Goal: Task Accomplishment & Management: Use online tool/utility

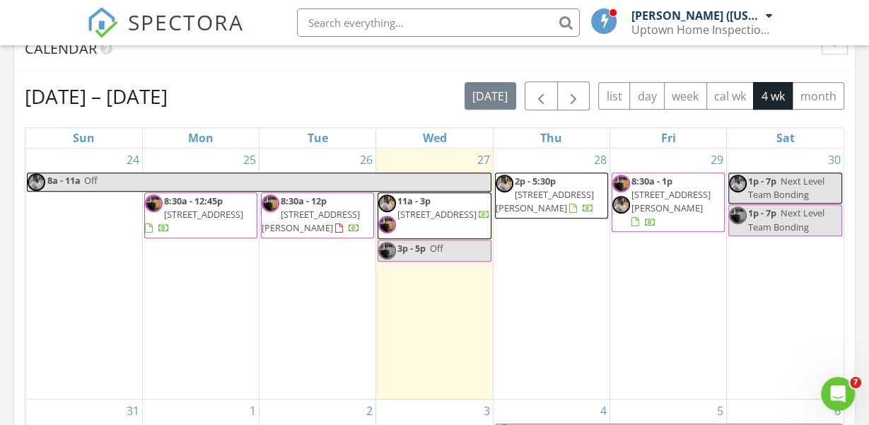
scroll to position [597, 0]
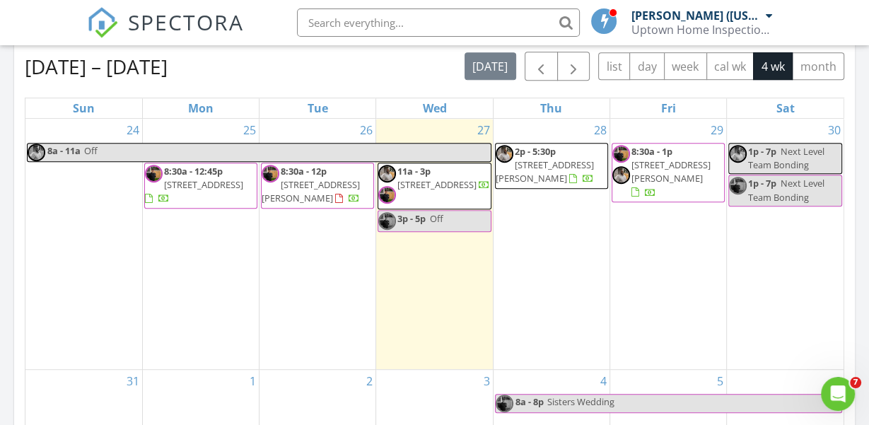
click at [189, 191] on span "6061 SW Prosperity Park Rd, Tualatin 97062" at bounding box center [203, 184] width 79 height 13
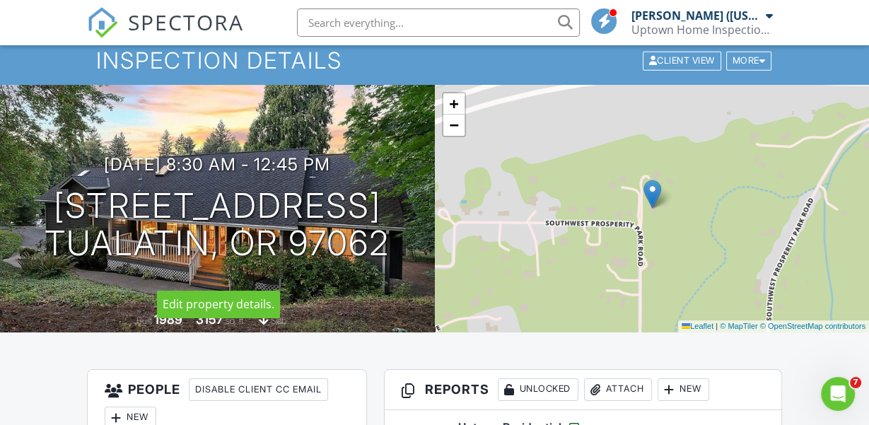
scroll to position [298, 0]
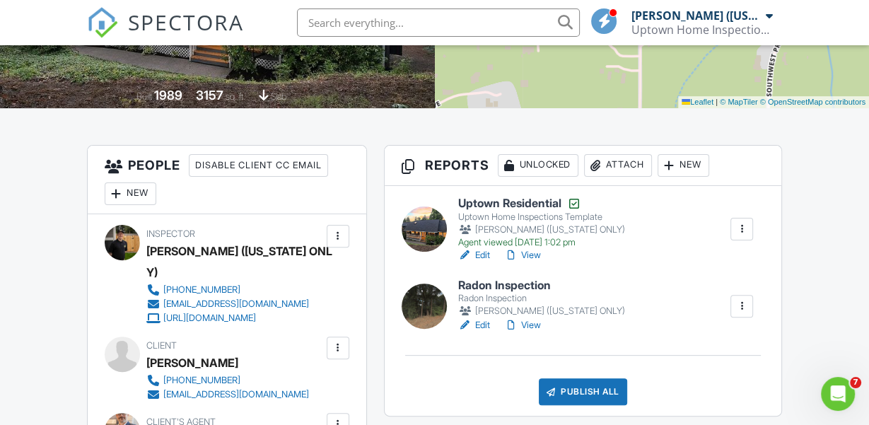
click at [320, 183] on h3 "People Disable Client CC Email New Inspector Client Listing Agent Add Another P…" at bounding box center [227, 180] width 279 height 69
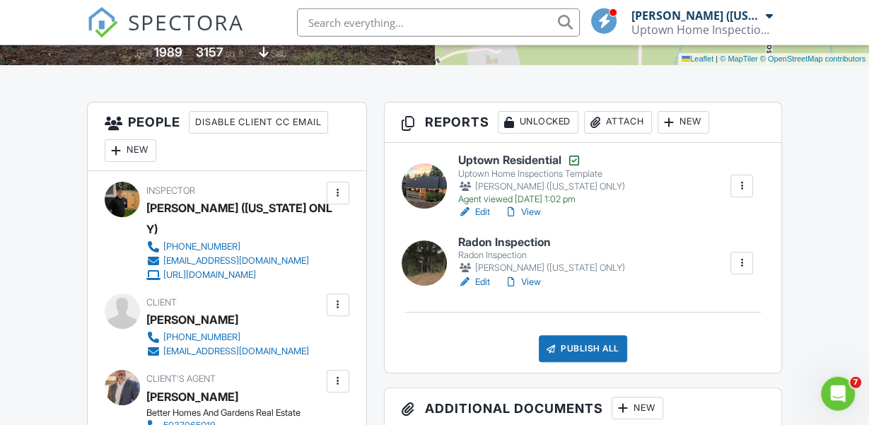
scroll to position [416, 0]
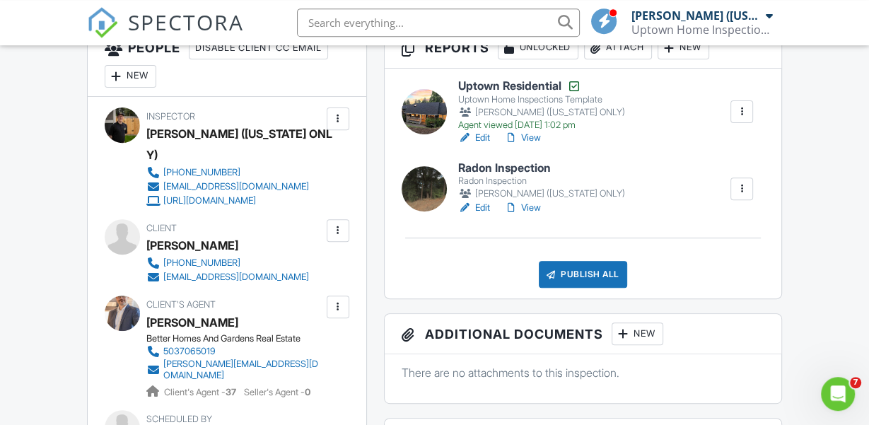
click at [514, 138] on div at bounding box center [511, 138] width 14 height 14
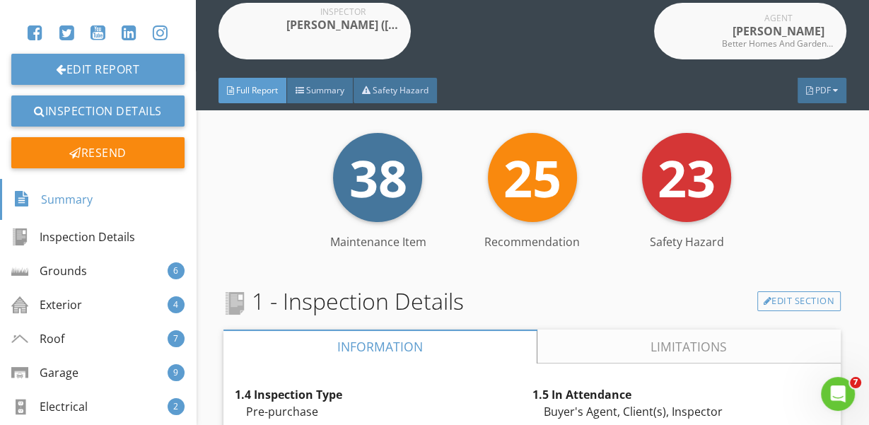
scroll to position [366, 0]
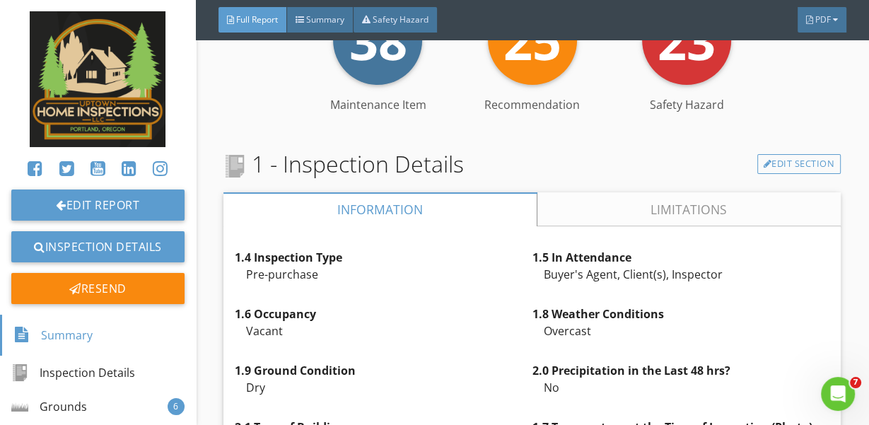
click at [650, 213] on link "Limitations" at bounding box center [689, 209] width 304 height 34
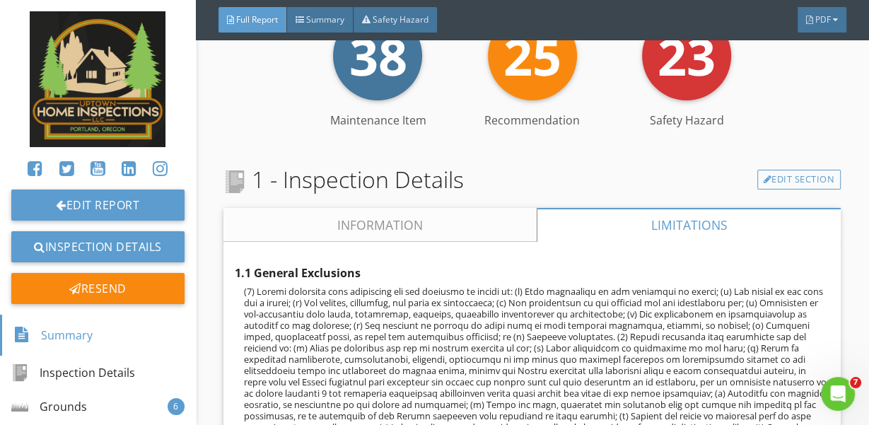
scroll to position [458, 0]
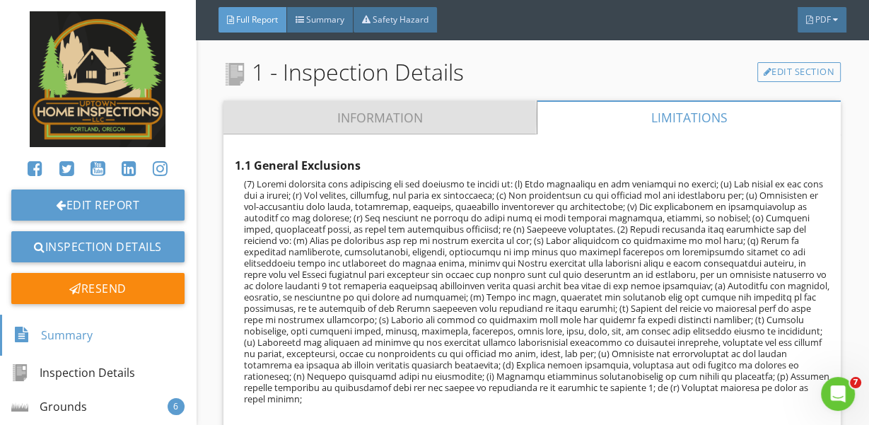
click at [524, 115] on link "Information" at bounding box center [379, 117] width 313 height 34
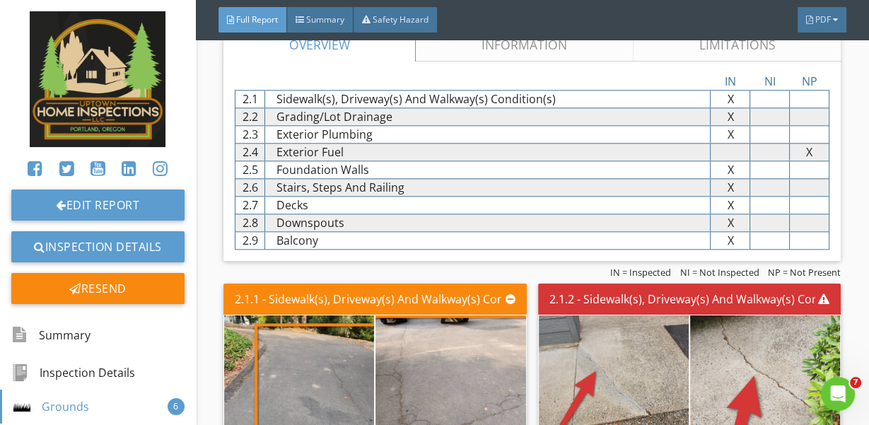
scroll to position [5406, 0]
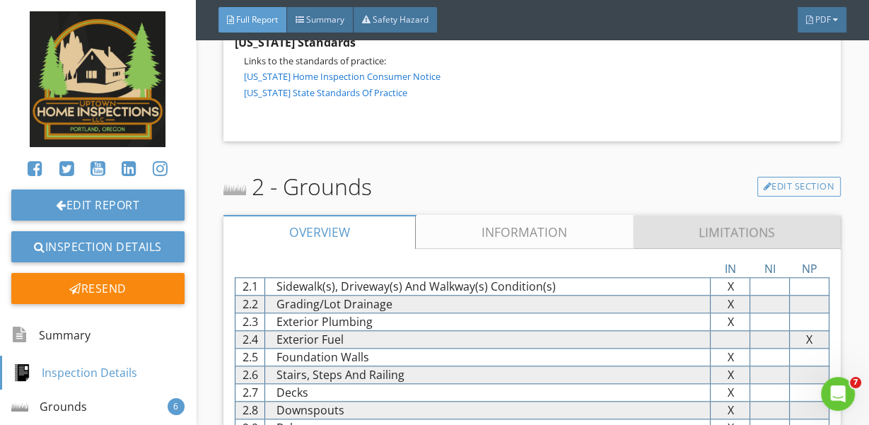
click at [662, 238] on link "Limitations" at bounding box center [737, 232] width 207 height 34
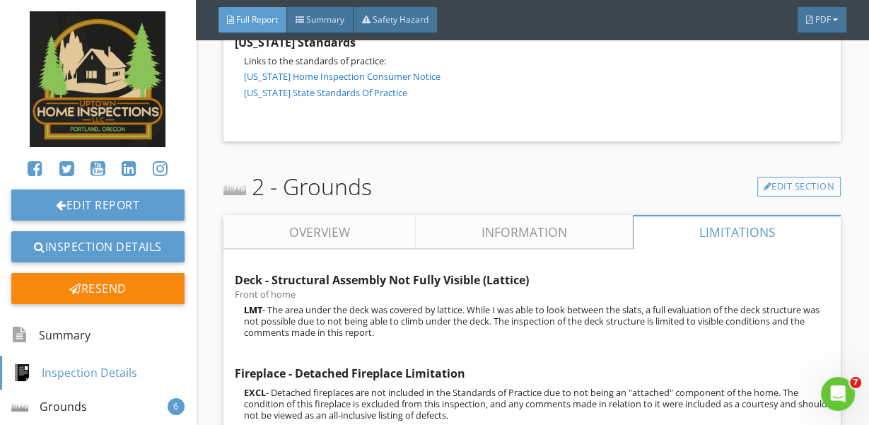
click at [510, 249] on link "Information" at bounding box center [524, 232] width 217 height 34
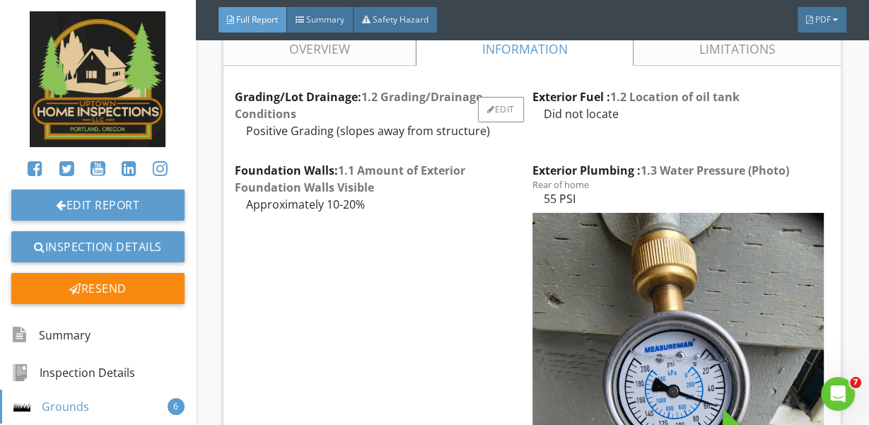
scroll to position [5314, 0]
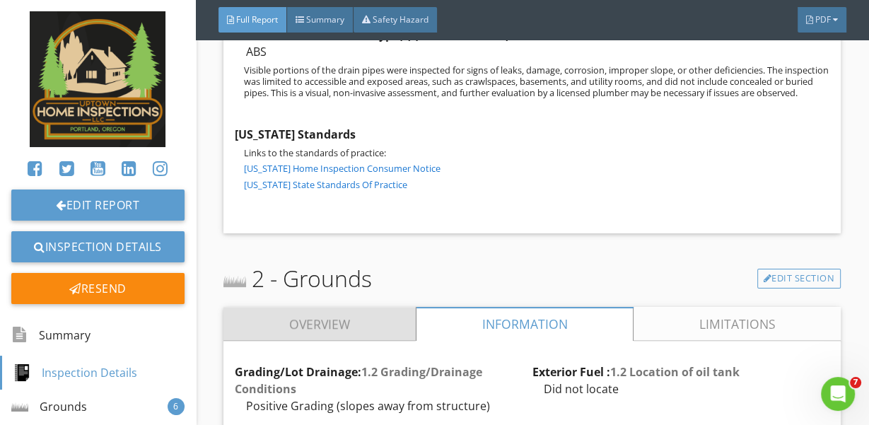
click at [383, 327] on link "Overview" at bounding box center [319, 324] width 192 height 34
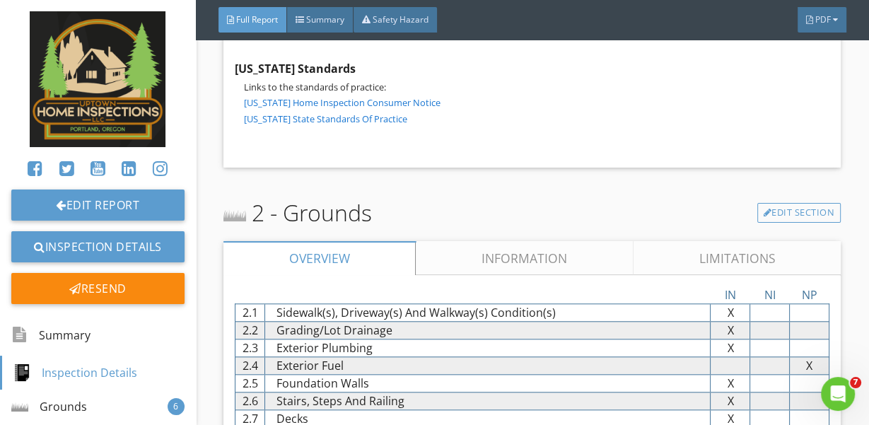
scroll to position [5406, 0]
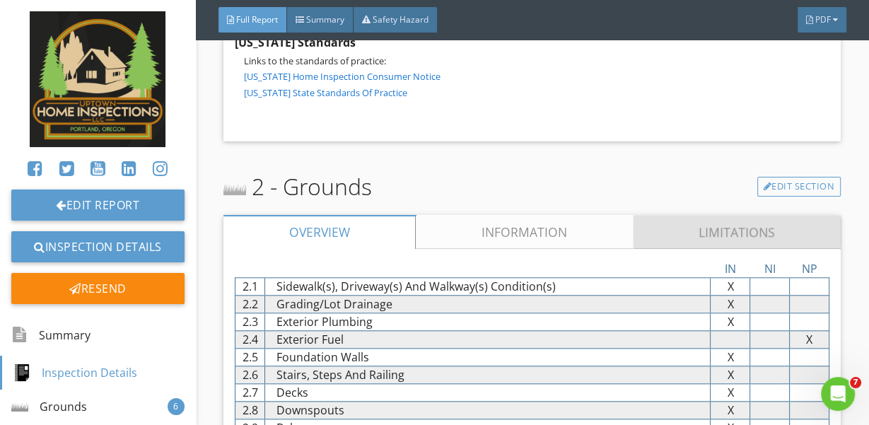
click at [669, 247] on link "Limitations" at bounding box center [737, 232] width 207 height 34
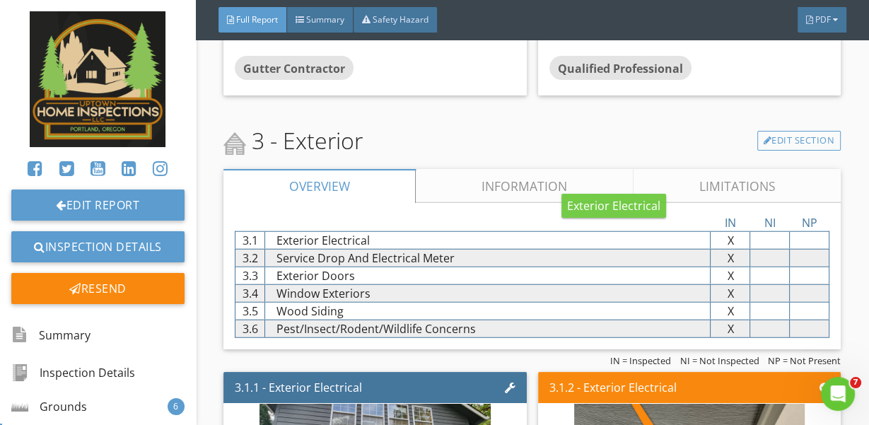
scroll to position [7239, 0]
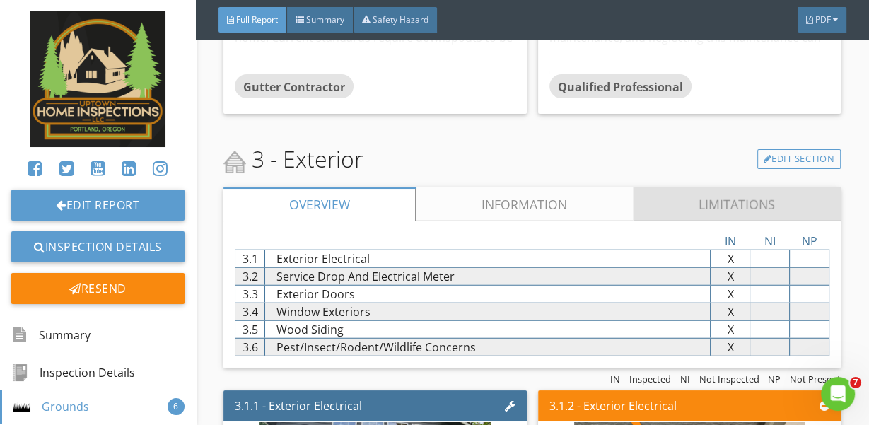
click at [713, 221] on link "Limitations" at bounding box center [737, 204] width 207 height 34
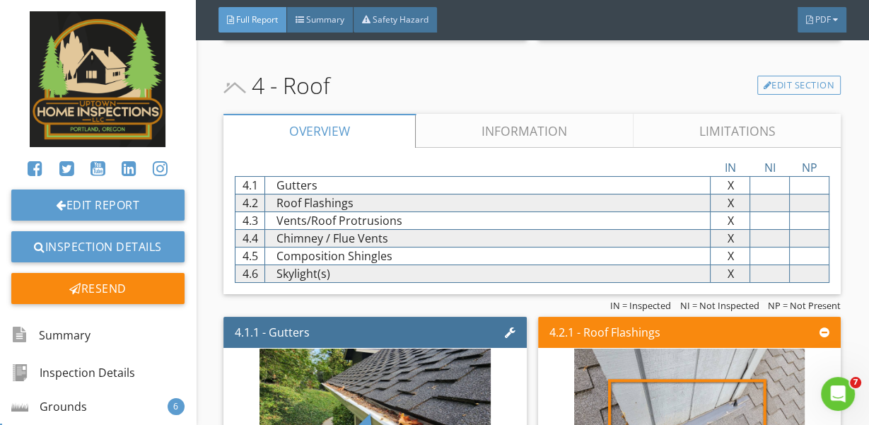
scroll to position [8796, 0]
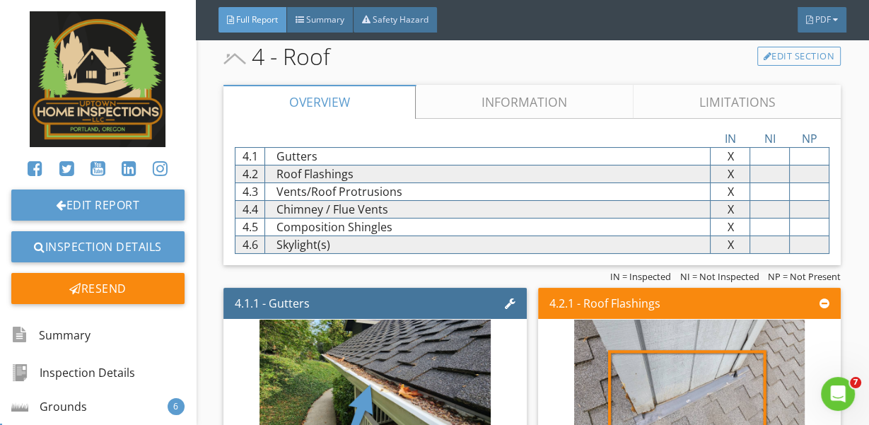
drag, startPoint x: 499, startPoint y: 78, endPoint x: 496, endPoint y: 107, distance: 29.1
click at [496, 107] on link "Information" at bounding box center [524, 102] width 217 height 34
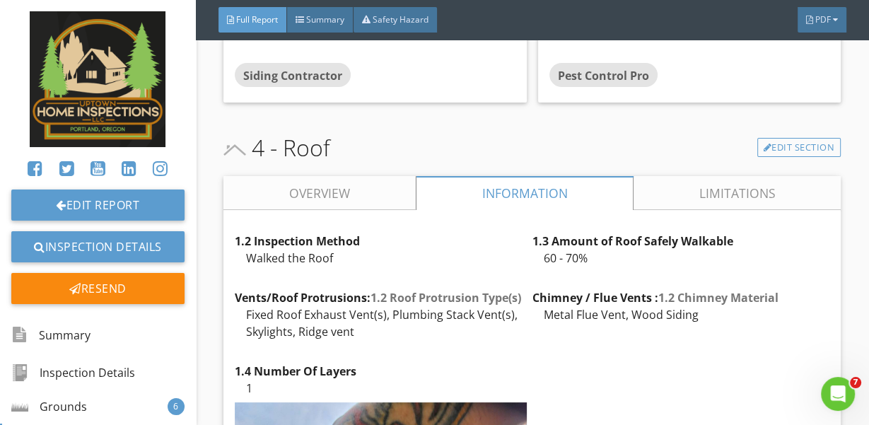
scroll to position [8613, 0]
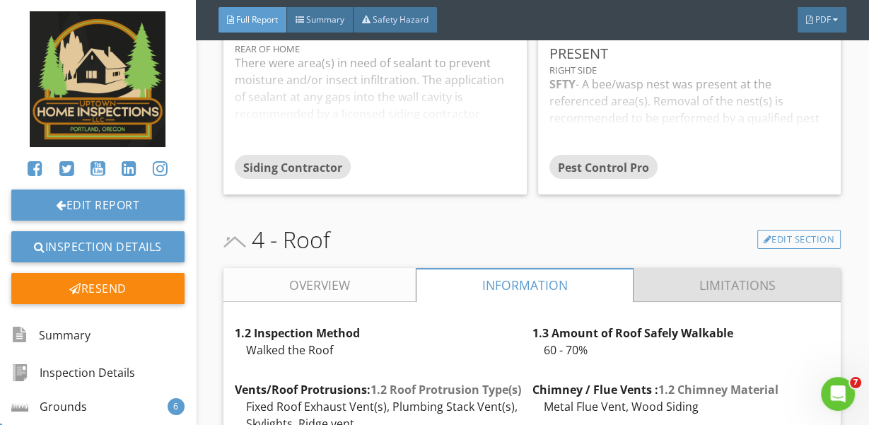
click at [666, 298] on link "Limitations" at bounding box center [737, 285] width 207 height 34
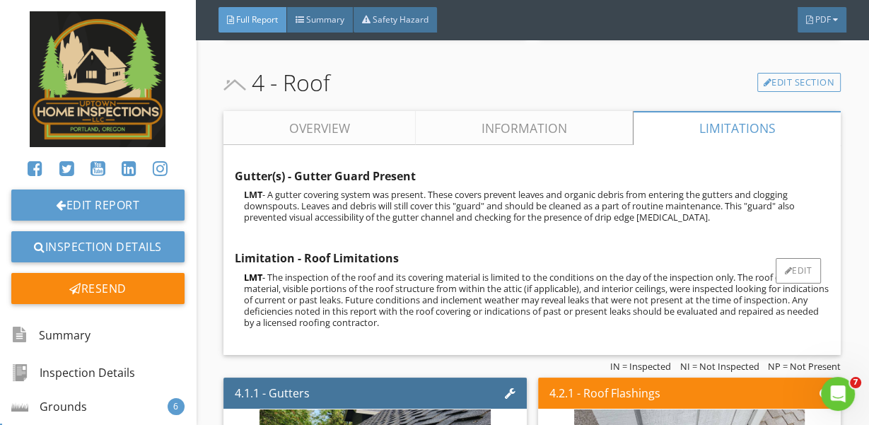
scroll to position [8796, 0]
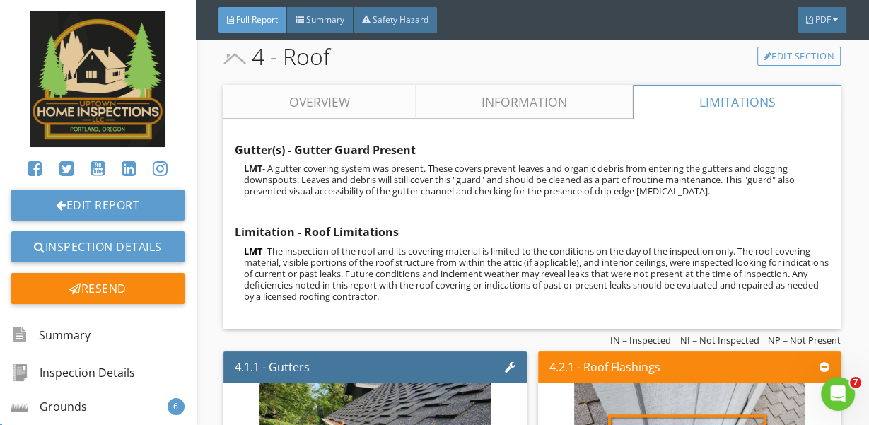
click at [553, 61] on div "4 - Roof Edit Section" at bounding box center [531, 57] width 617 height 34
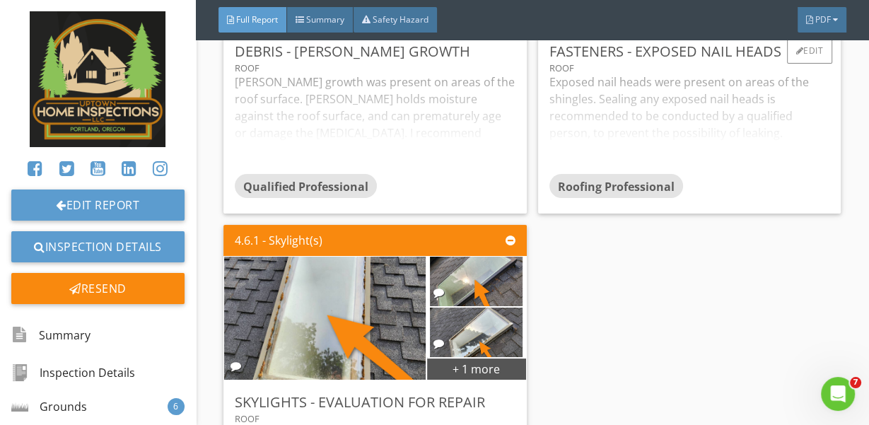
scroll to position [10080, 0]
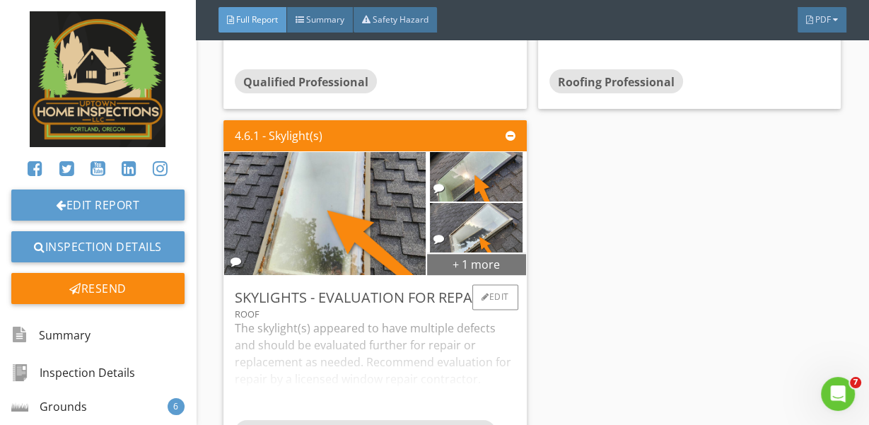
click at [433, 275] on div "+ 1 more" at bounding box center [476, 263] width 99 height 23
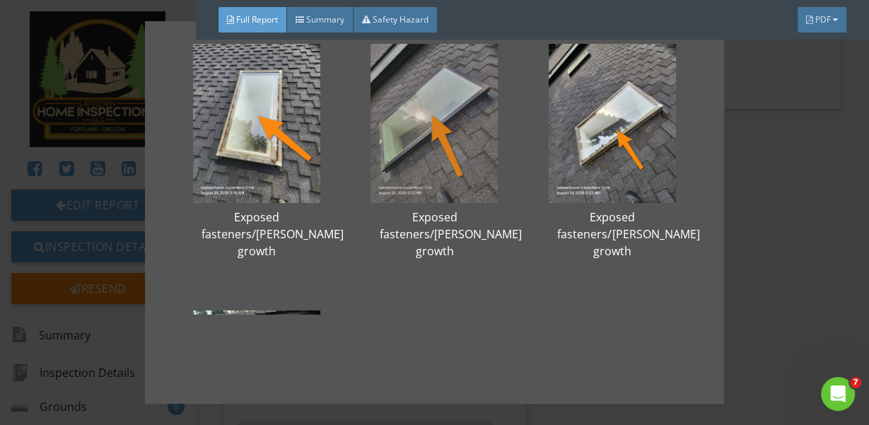
scroll to position [0, 0]
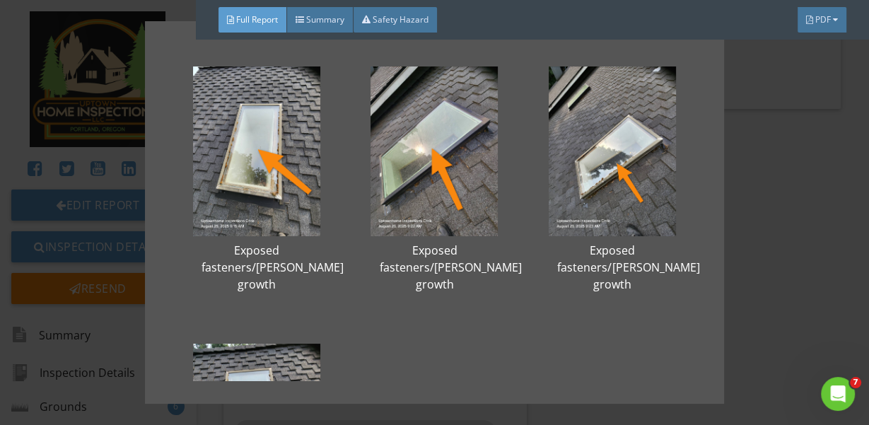
drag, startPoint x: 768, startPoint y: 112, endPoint x: 747, endPoint y: 116, distance: 21.6
click at [762, 115] on div "Exposed fasteners/moss growth Exposed fasteners/moss growth Exposed fasteners/m…" at bounding box center [434, 212] width 869 height 425
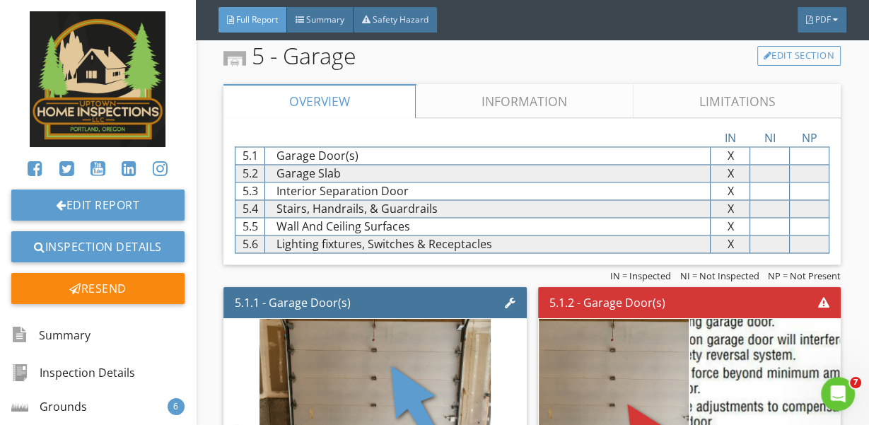
scroll to position [10538, 0]
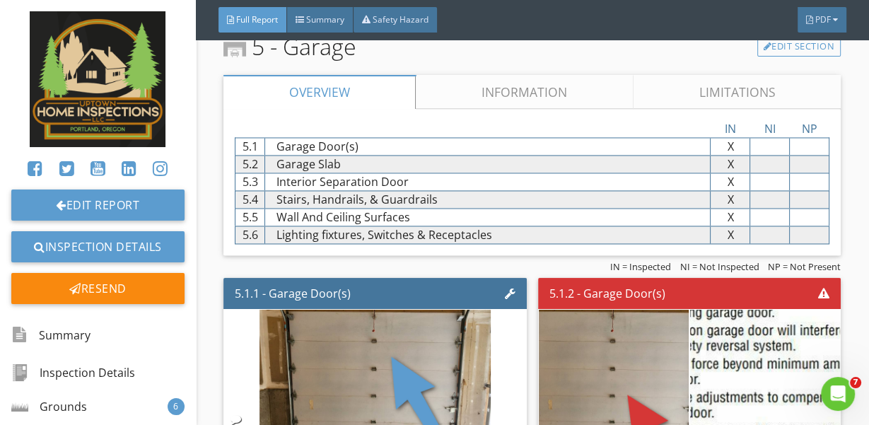
click at [669, 93] on link "Limitations" at bounding box center [737, 92] width 207 height 34
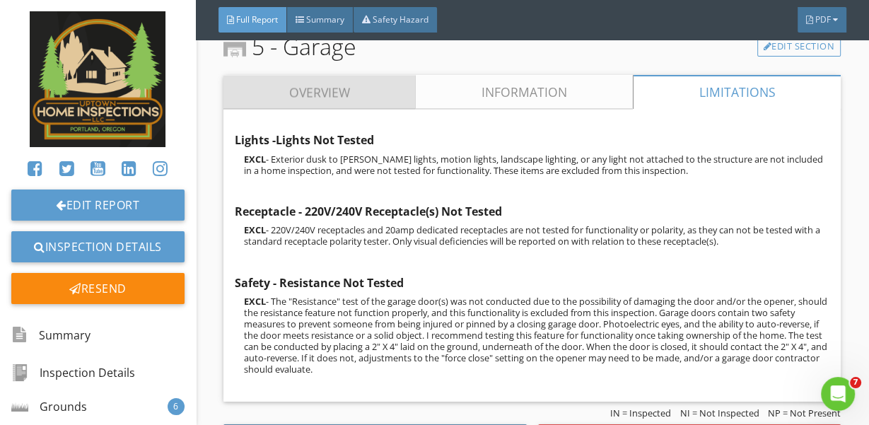
click at [389, 103] on link "Overview" at bounding box center [319, 92] width 192 height 34
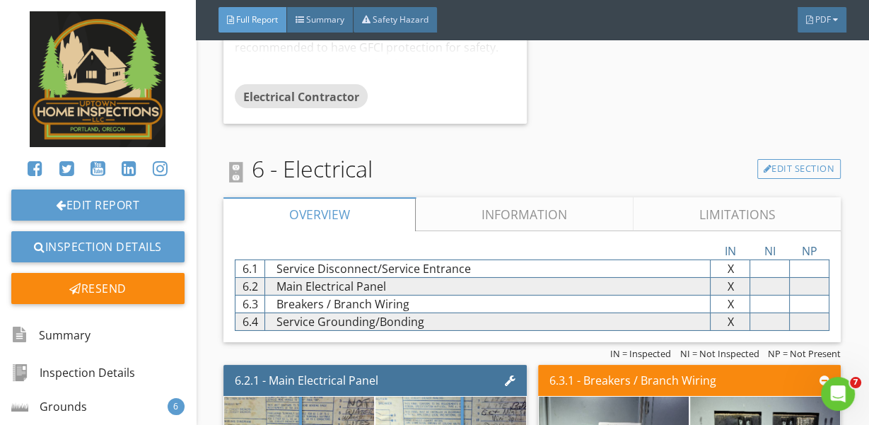
scroll to position [12462, 0]
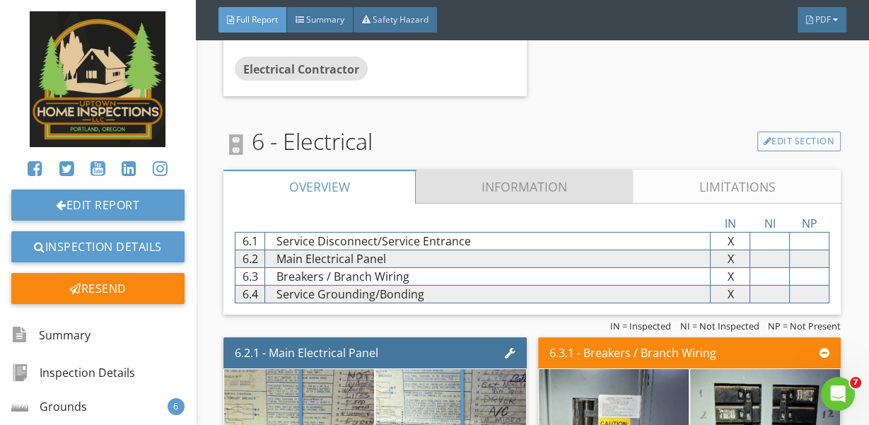
click at [511, 194] on link "Information" at bounding box center [524, 187] width 217 height 34
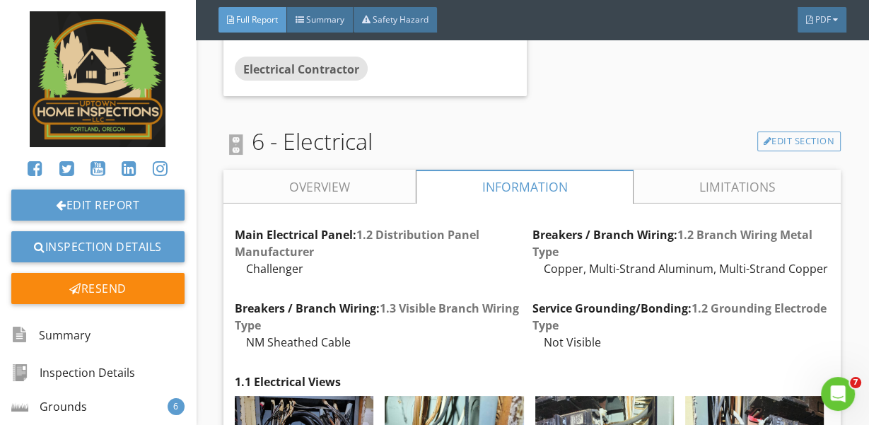
click at [730, 190] on link "Limitations" at bounding box center [737, 187] width 207 height 34
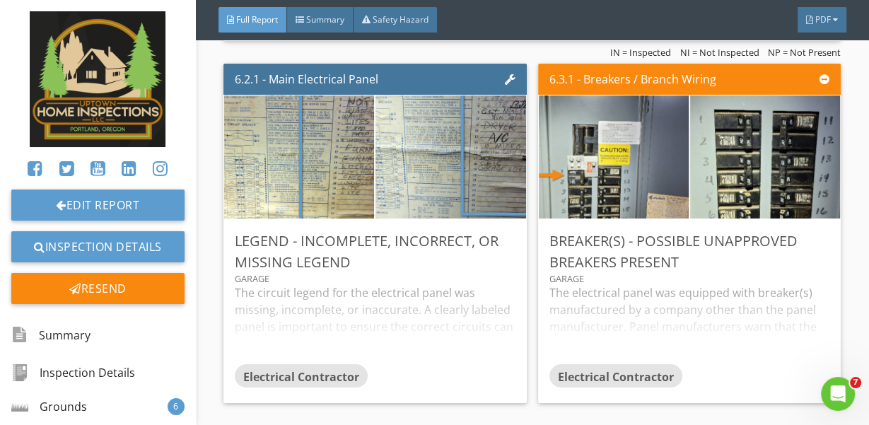
scroll to position [13012, 0]
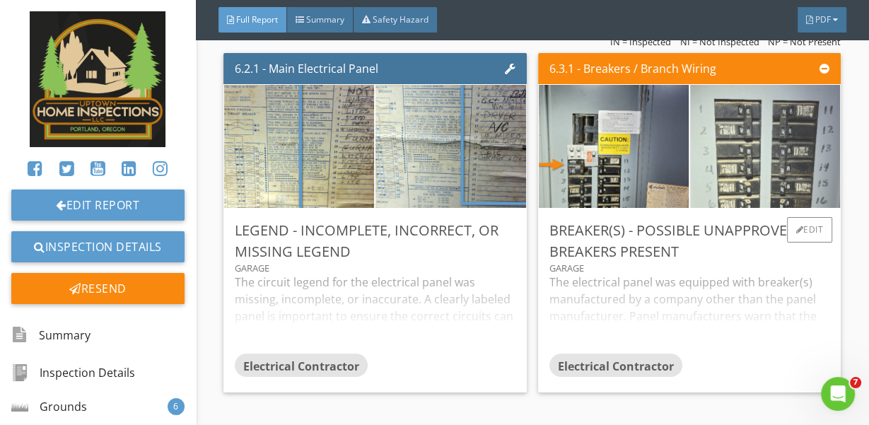
click at [741, 176] on img at bounding box center [765, 147] width 233 height 308
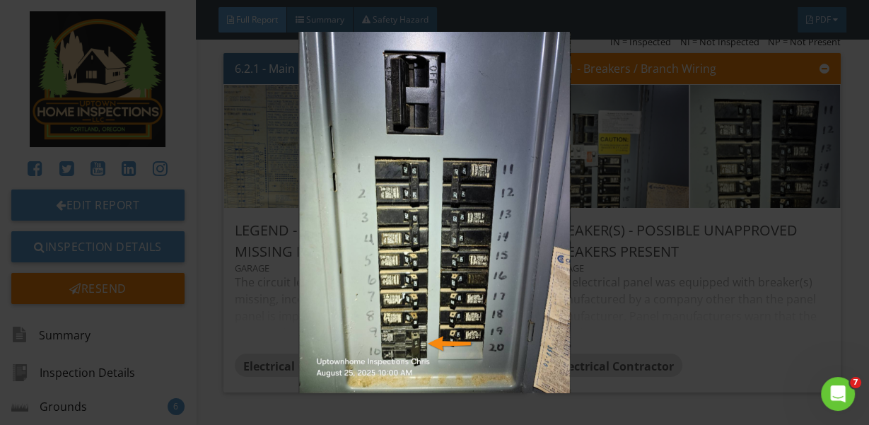
click at [407, 332] on img at bounding box center [434, 212] width 783 height 361
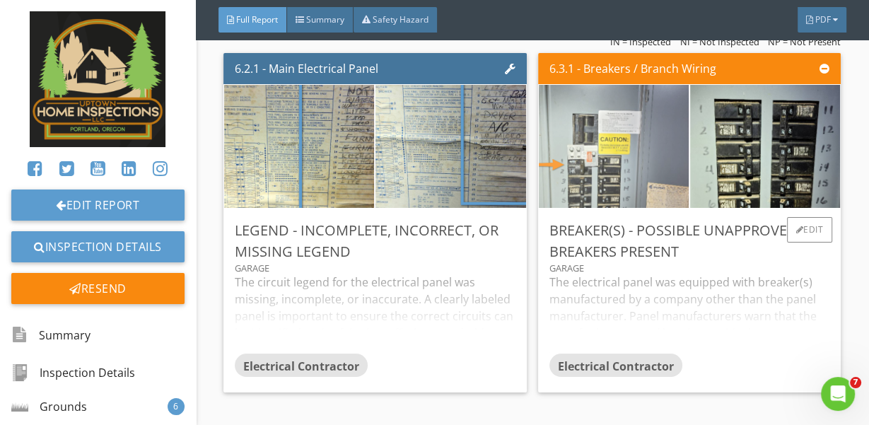
click at [593, 199] on img at bounding box center [613, 147] width 230 height 308
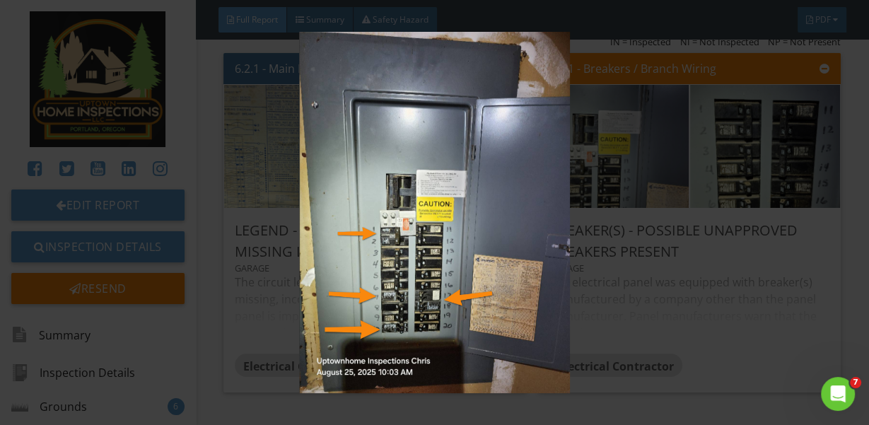
click at [605, 218] on img at bounding box center [434, 212] width 783 height 361
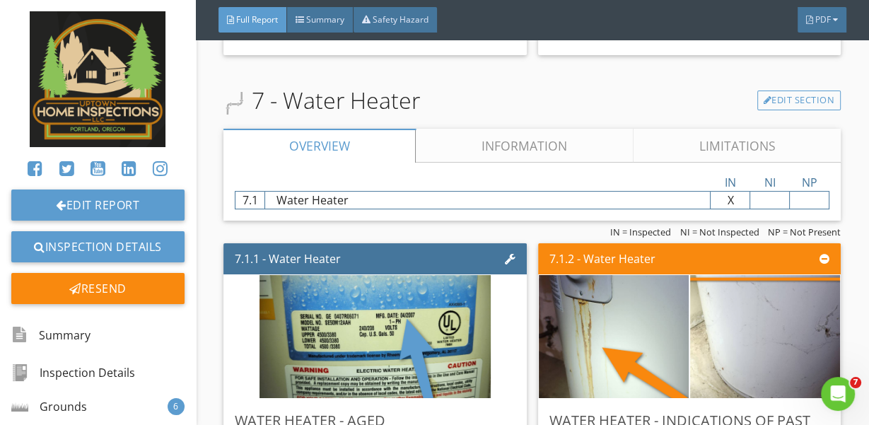
scroll to position [13378, 0]
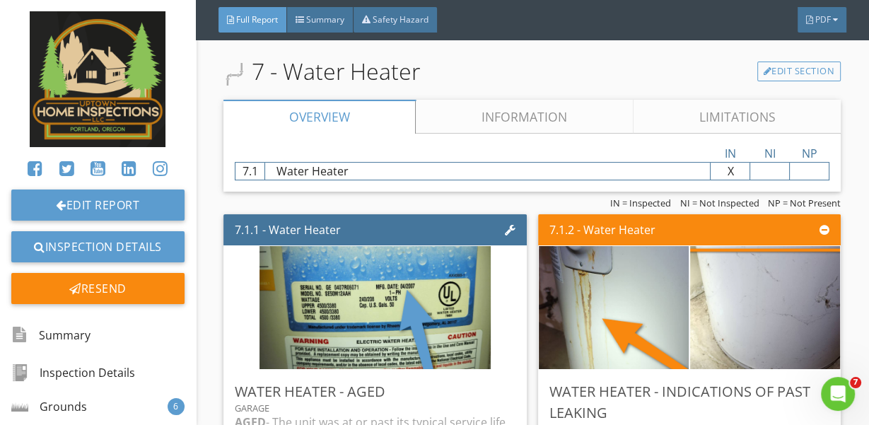
click at [498, 126] on link "Information" at bounding box center [524, 117] width 217 height 34
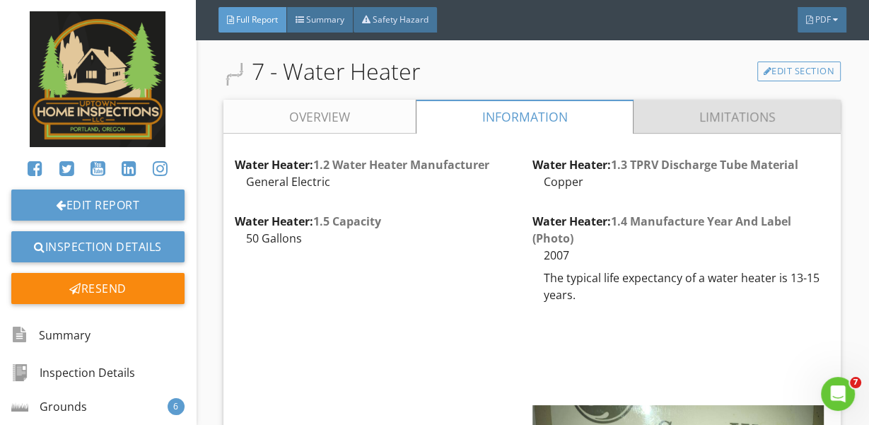
click at [691, 126] on link "Limitations" at bounding box center [737, 117] width 207 height 34
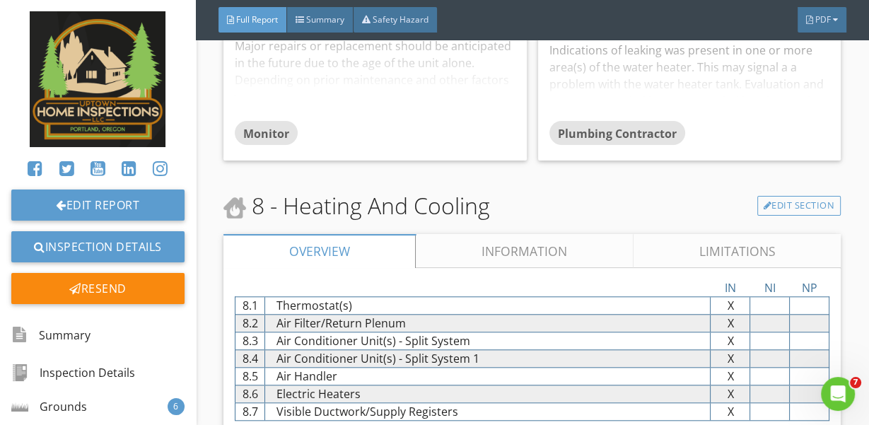
scroll to position [14111, 0]
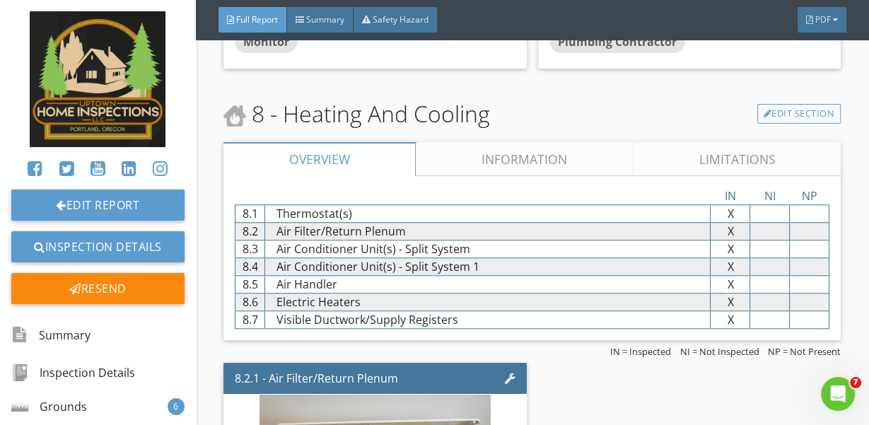
click at [681, 163] on link "Limitations" at bounding box center [737, 159] width 207 height 34
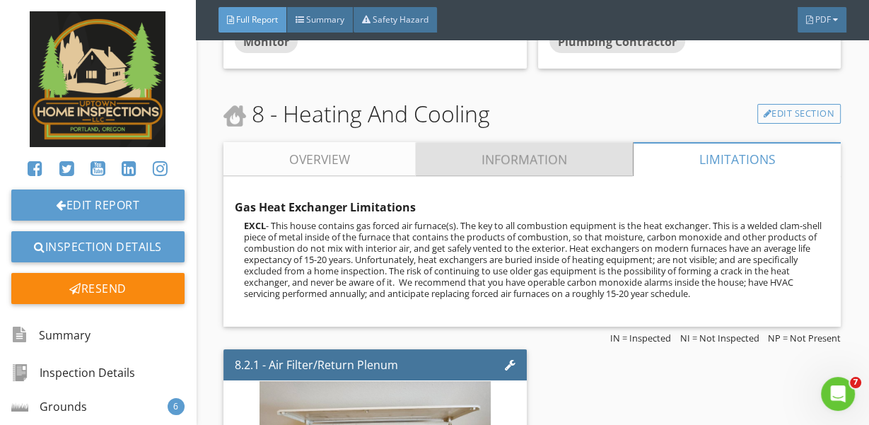
click at [566, 162] on link "Information" at bounding box center [524, 159] width 217 height 34
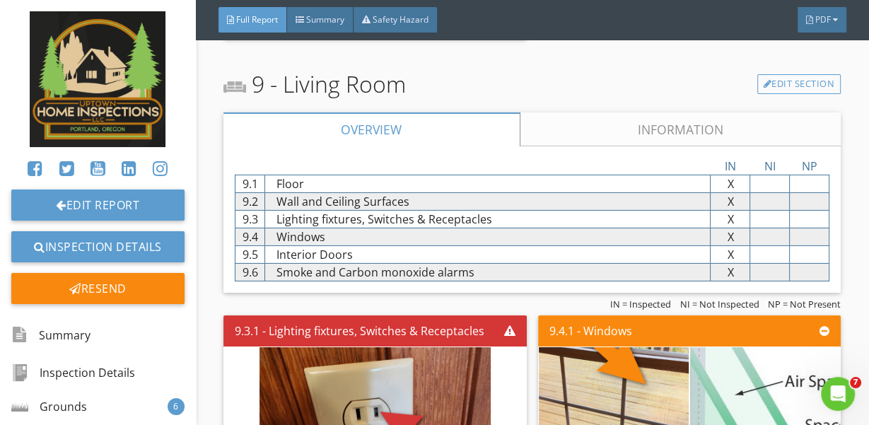
scroll to position [20984, 0]
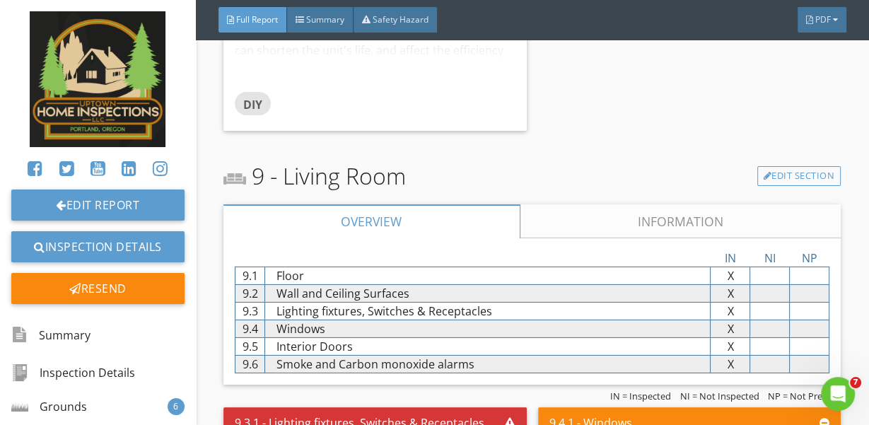
click at [601, 221] on link "Information" at bounding box center [680, 221] width 321 height 34
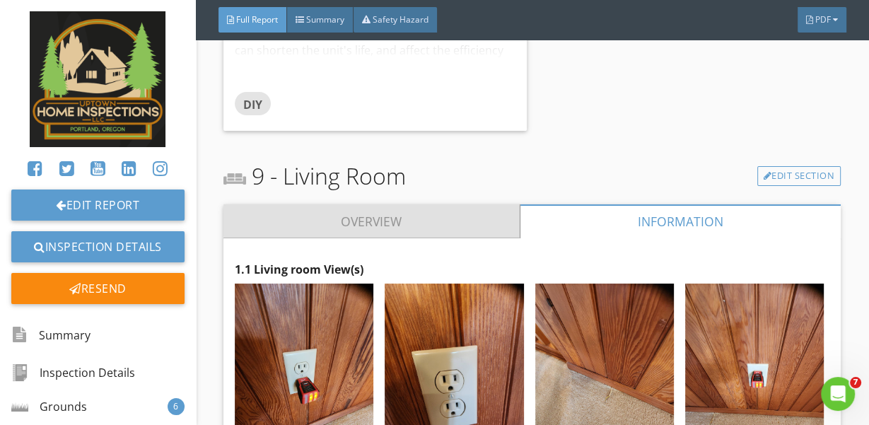
click at [477, 226] on link "Overview" at bounding box center [371, 221] width 296 height 34
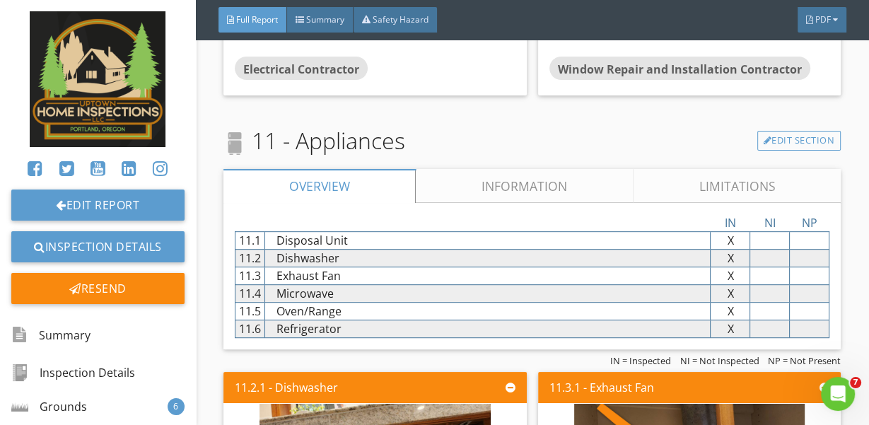
scroll to position [22358, 0]
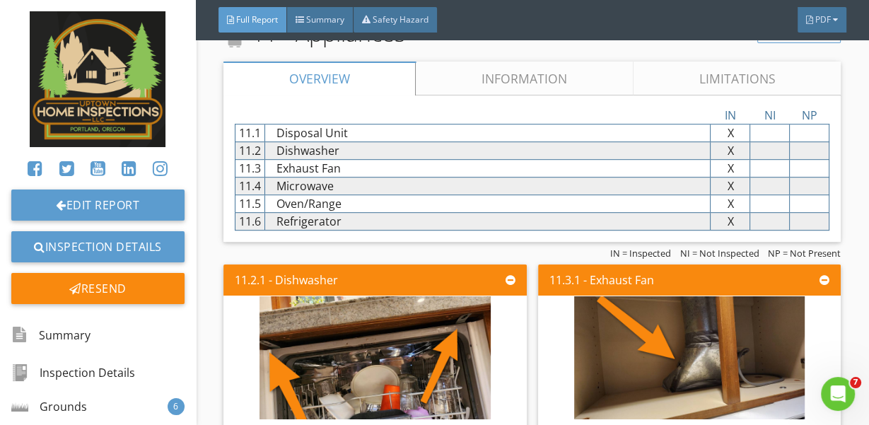
click at [675, 92] on link "Limitations" at bounding box center [737, 79] width 207 height 34
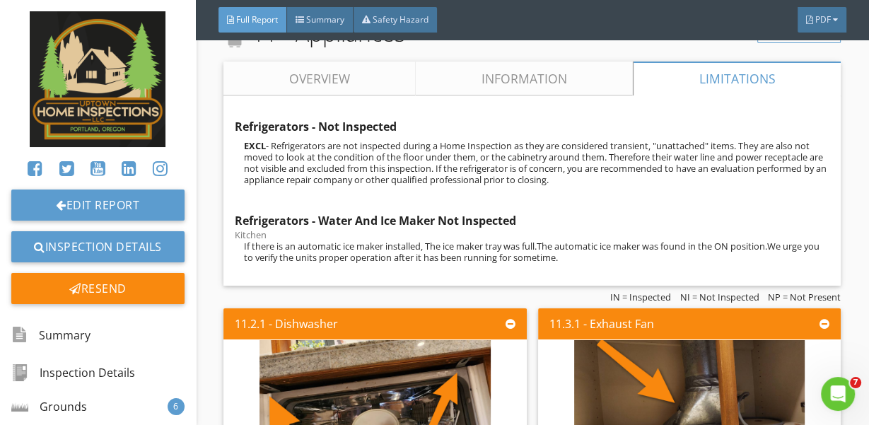
click at [527, 86] on link "Information" at bounding box center [524, 79] width 217 height 34
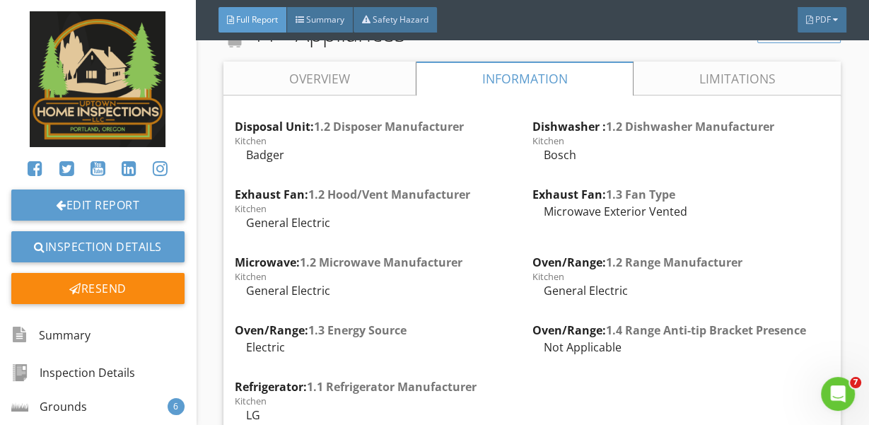
click at [383, 92] on link "Overview" at bounding box center [319, 79] width 192 height 34
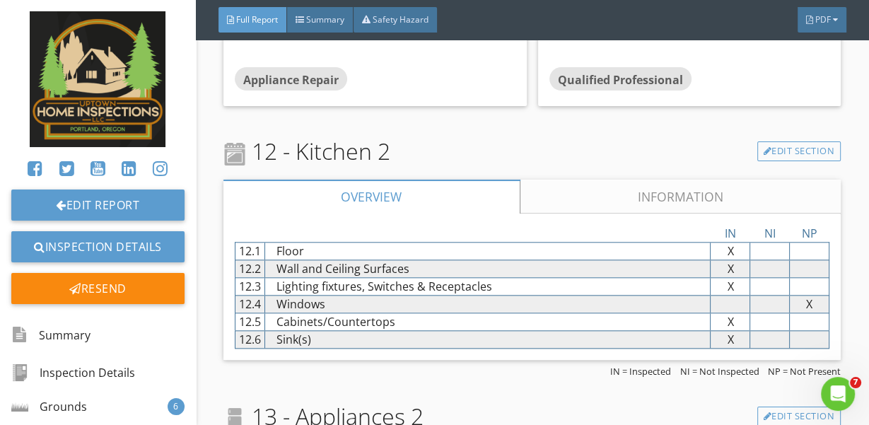
scroll to position [22908, 0]
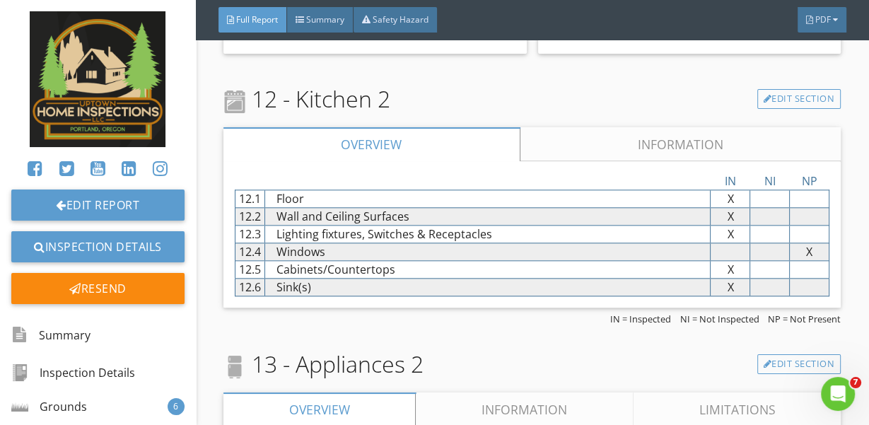
click at [604, 151] on link "Information" at bounding box center [680, 144] width 321 height 34
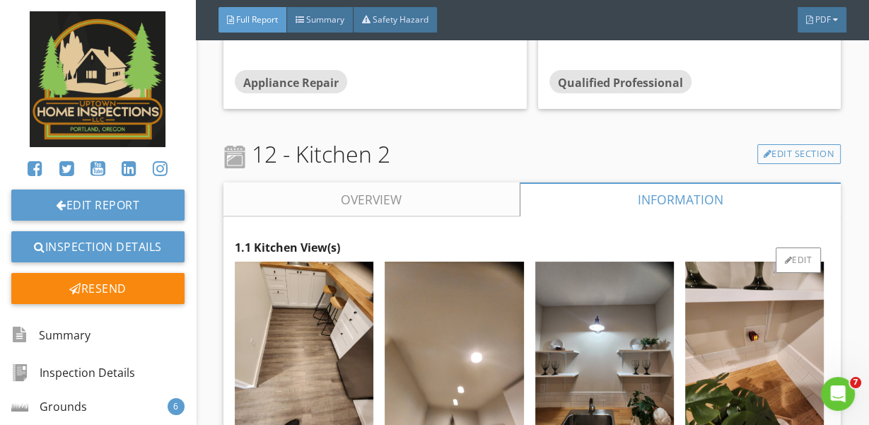
scroll to position [22816, 0]
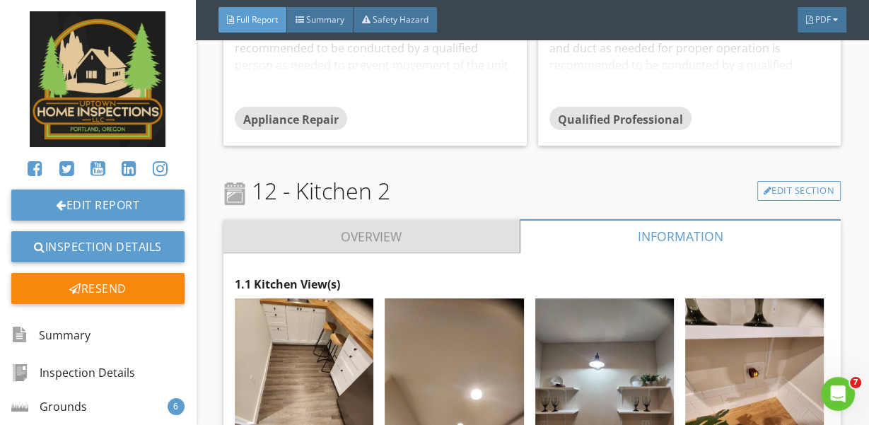
click at [428, 241] on link "Overview" at bounding box center [371, 236] width 296 height 34
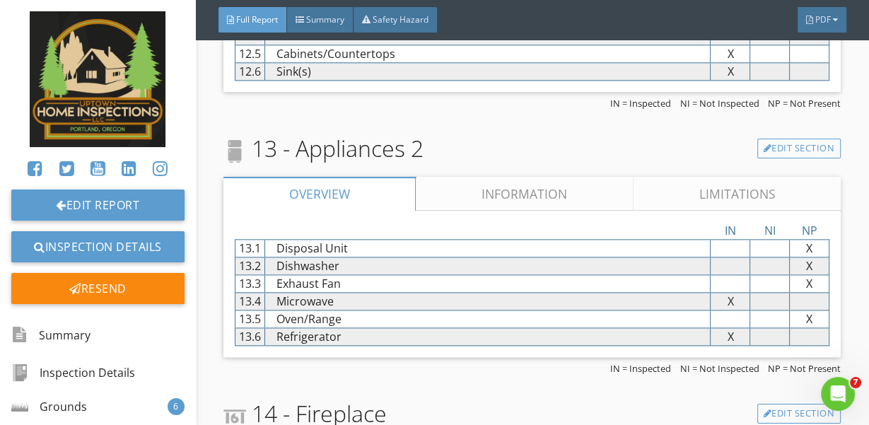
scroll to position [23183, 0]
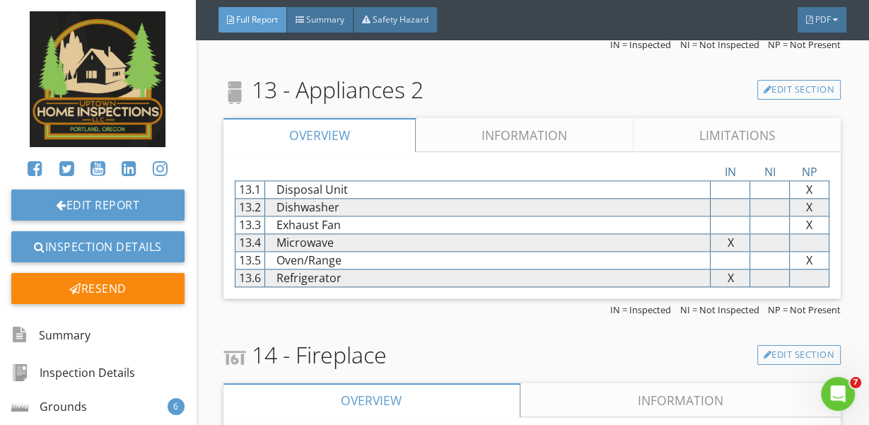
click at [693, 137] on link "Limitations" at bounding box center [737, 135] width 207 height 34
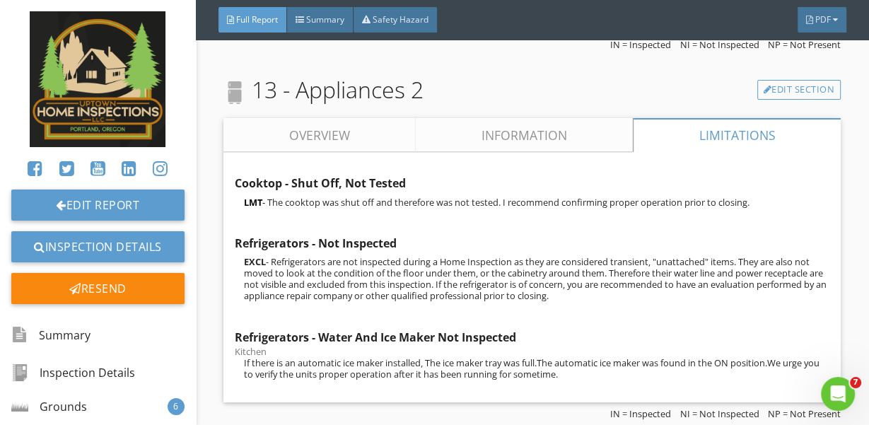
drag, startPoint x: 510, startPoint y: 129, endPoint x: 503, endPoint y: 132, distance: 8.3
click at [510, 129] on link "Information" at bounding box center [524, 135] width 217 height 34
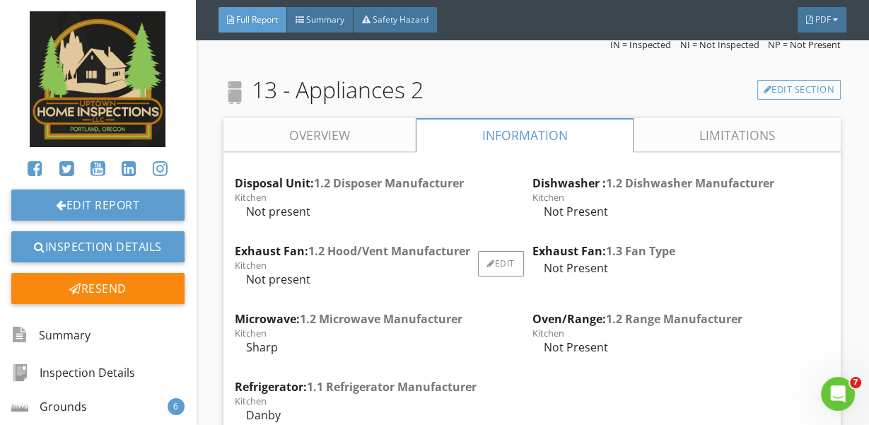
scroll to position [23274, 0]
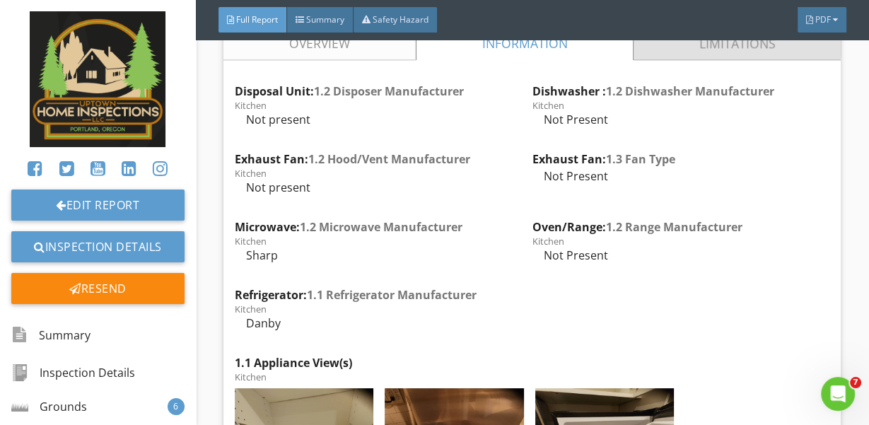
click at [649, 47] on link "Limitations" at bounding box center [737, 43] width 207 height 34
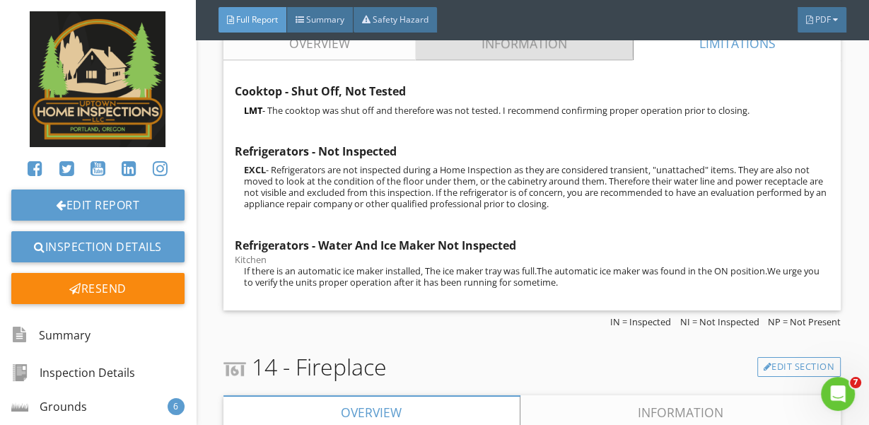
click at [496, 52] on link "Information" at bounding box center [524, 43] width 217 height 34
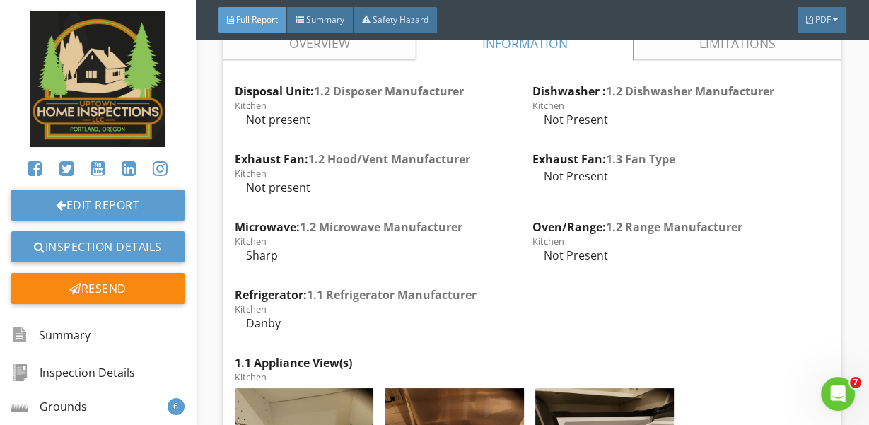
click at [325, 57] on link "Overview" at bounding box center [319, 43] width 192 height 34
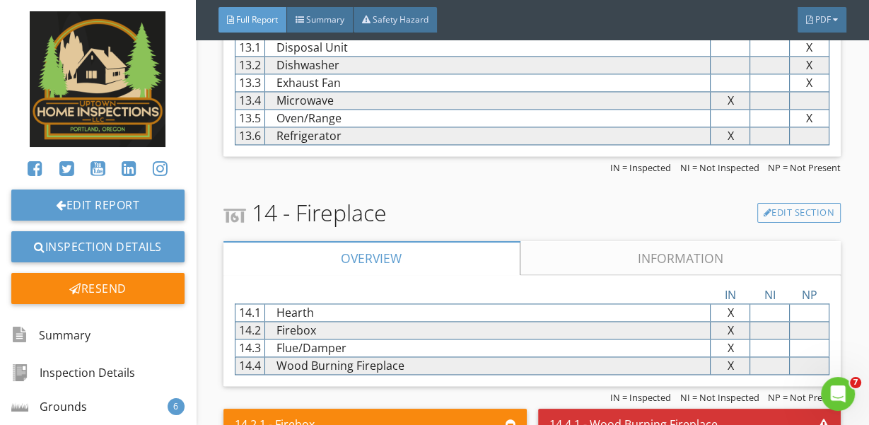
scroll to position [23458, 0]
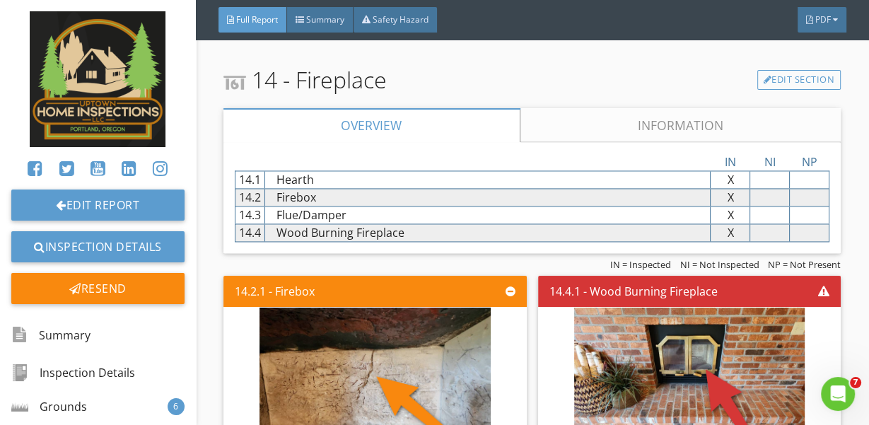
click at [586, 127] on link "Information" at bounding box center [680, 125] width 321 height 34
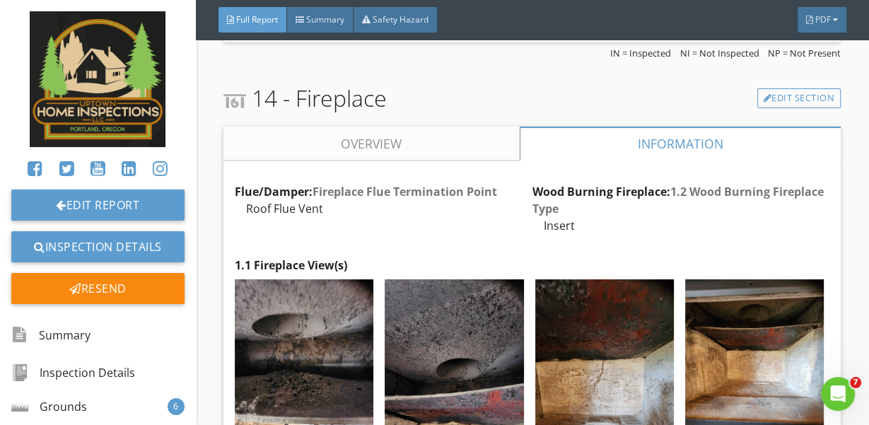
scroll to position [23366, 0]
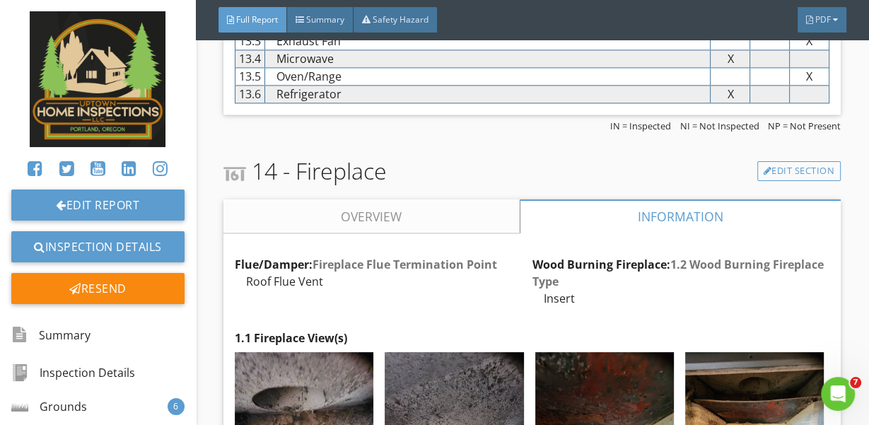
click at [375, 224] on link "Overview" at bounding box center [371, 216] width 296 height 34
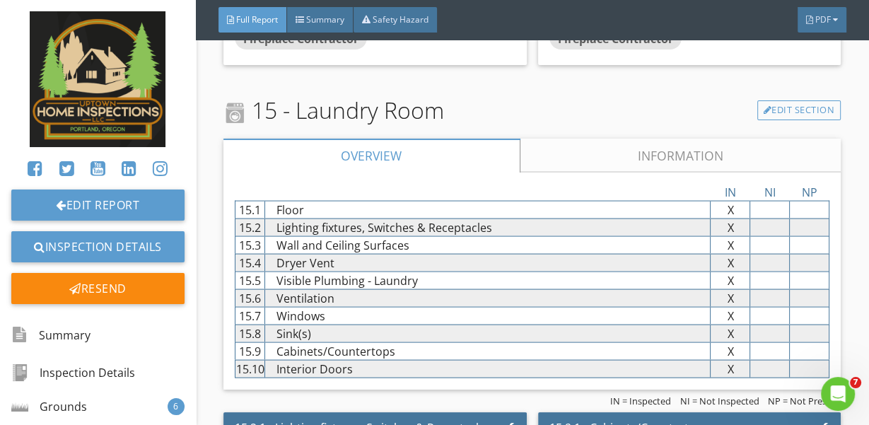
scroll to position [24099, 0]
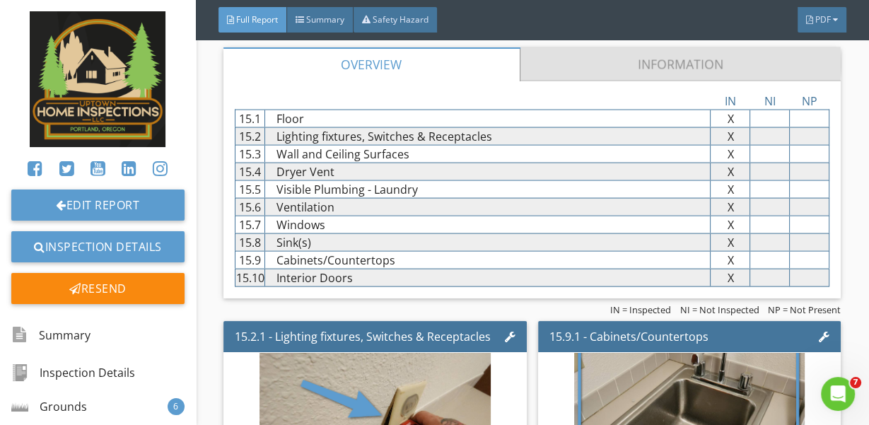
click at [592, 71] on link "Information" at bounding box center [680, 64] width 321 height 34
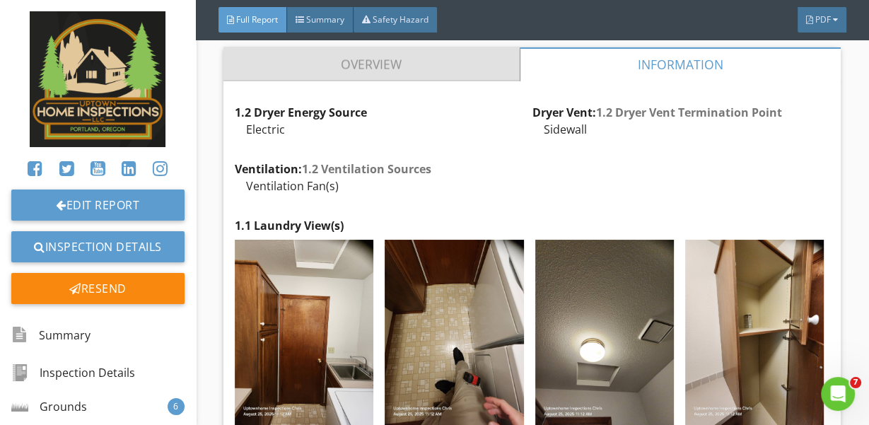
click at [468, 73] on link "Overview" at bounding box center [371, 64] width 296 height 34
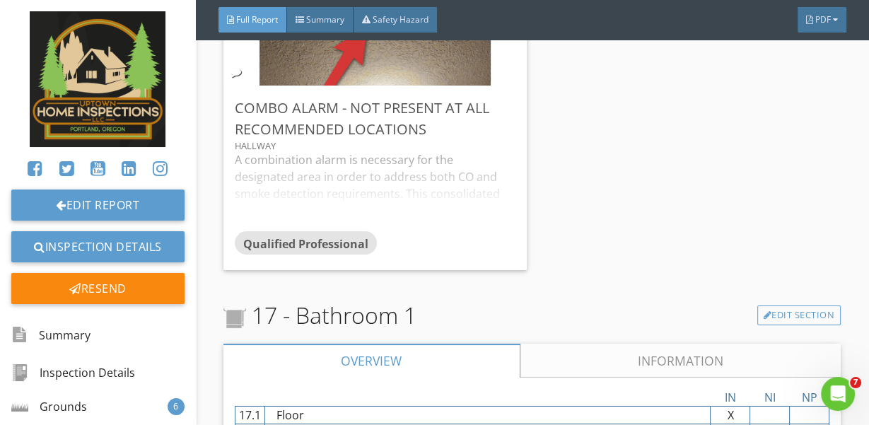
scroll to position [25382, 0]
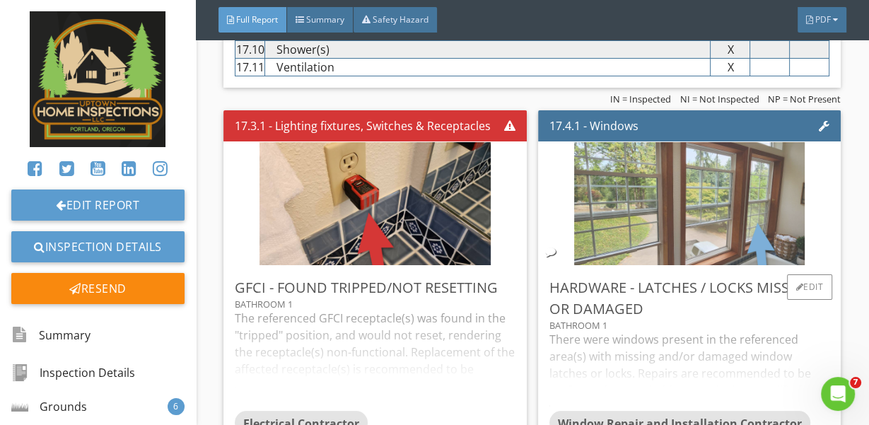
scroll to position [26090, 0]
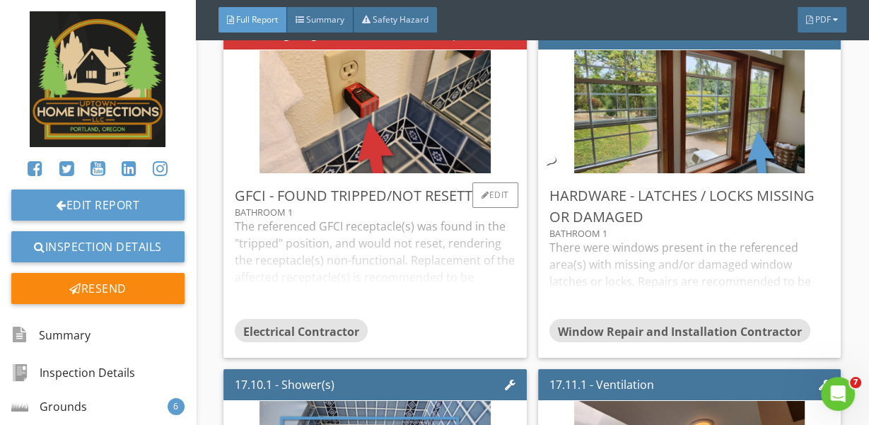
click at [479, 330] on div "Electrical Contractor" at bounding box center [375, 333] width 281 height 28
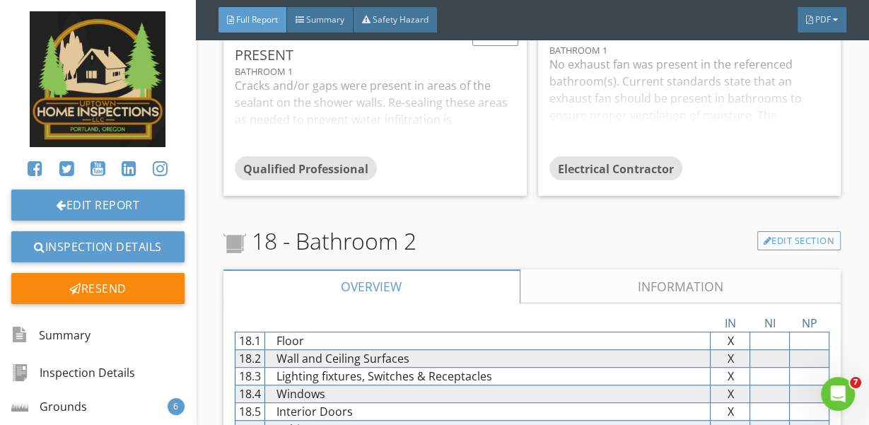
scroll to position [26731, 0]
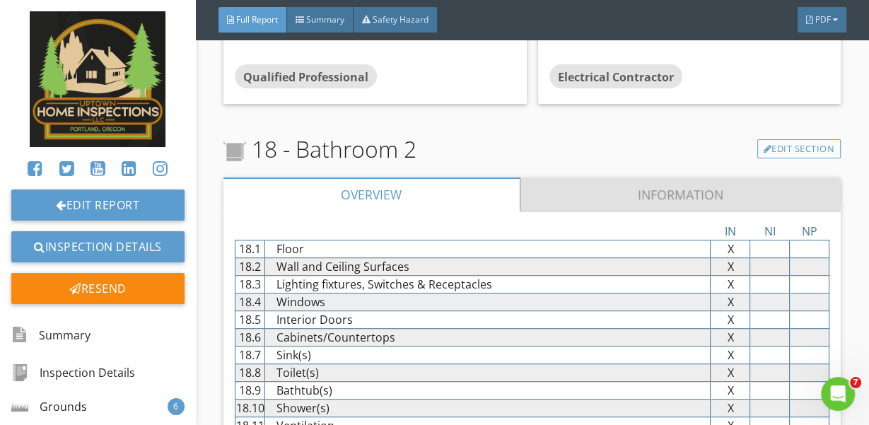
click at [626, 197] on link "Information" at bounding box center [680, 194] width 321 height 34
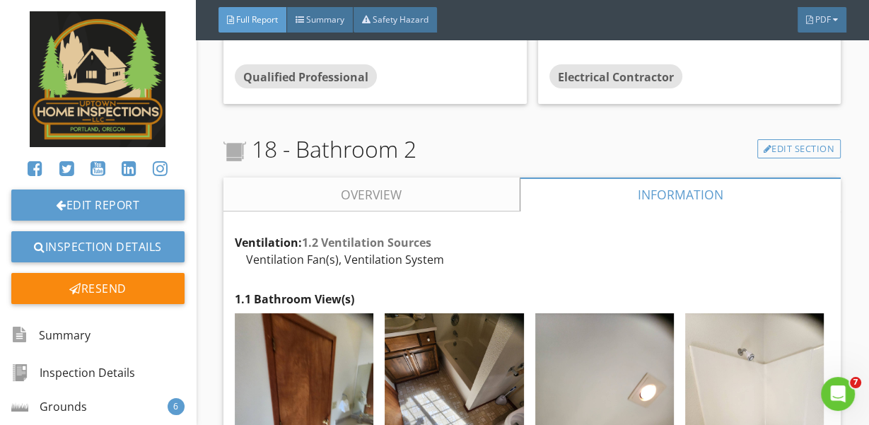
click at [496, 200] on link "Overview" at bounding box center [371, 194] width 296 height 34
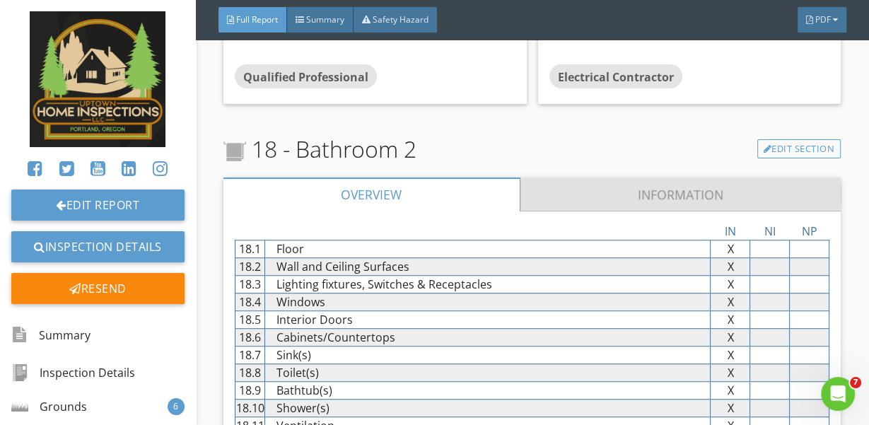
click at [609, 192] on link "Information" at bounding box center [680, 194] width 321 height 34
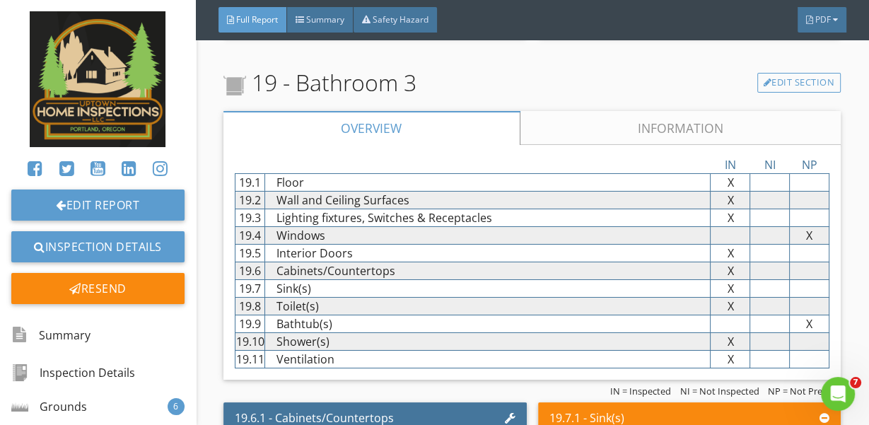
scroll to position [30030, 0]
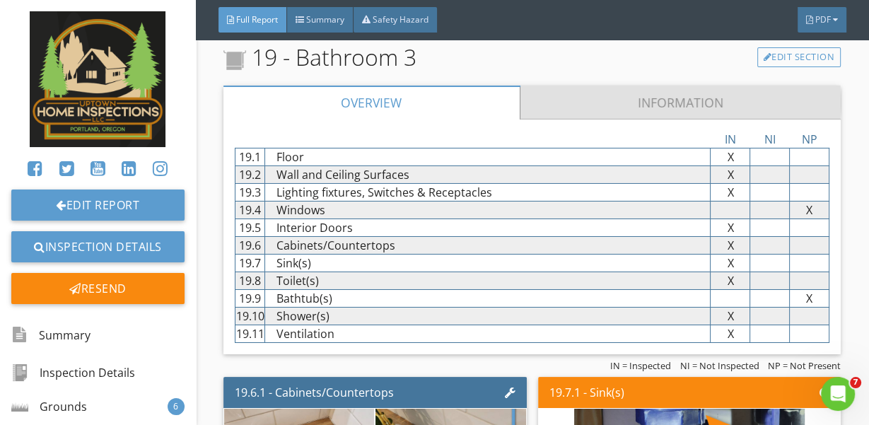
click at [593, 103] on link "Information" at bounding box center [680, 103] width 321 height 34
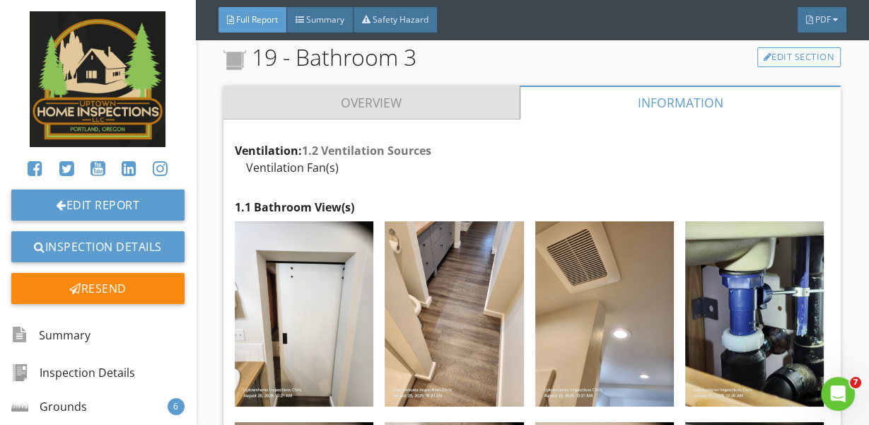
click at [466, 97] on link "Overview" at bounding box center [371, 103] width 296 height 34
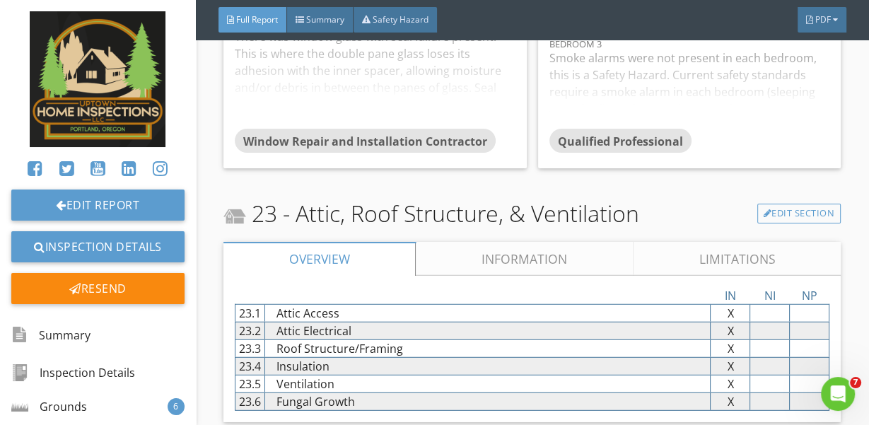
scroll to position [33512, 0]
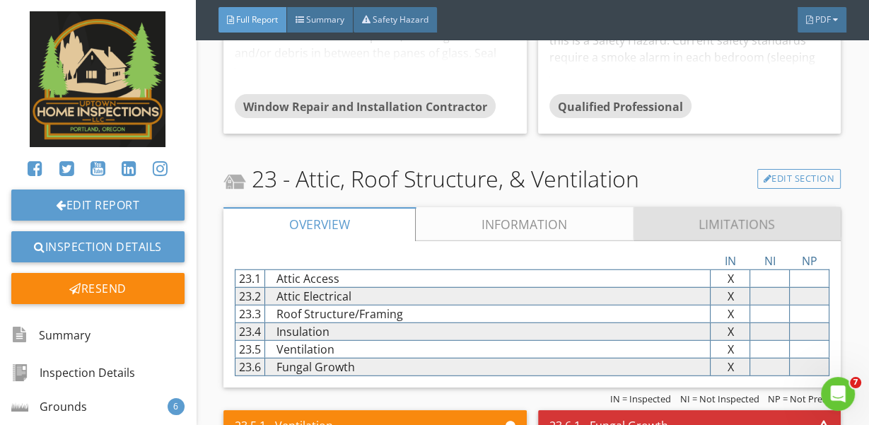
click at [655, 224] on link "Limitations" at bounding box center [737, 224] width 207 height 34
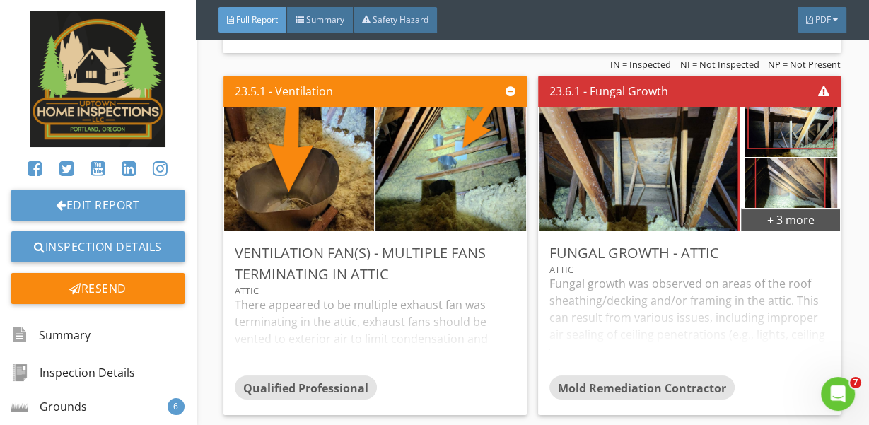
scroll to position [33970, 0]
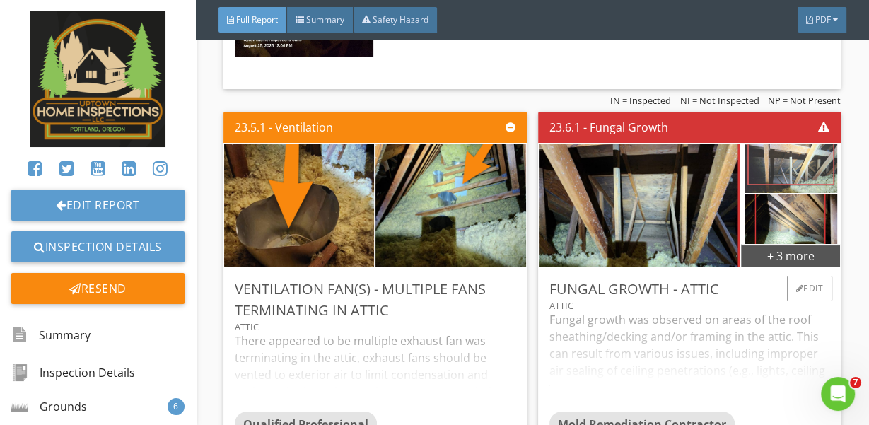
click at [769, 181] on img at bounding box center [791, 168] width 93 height 124
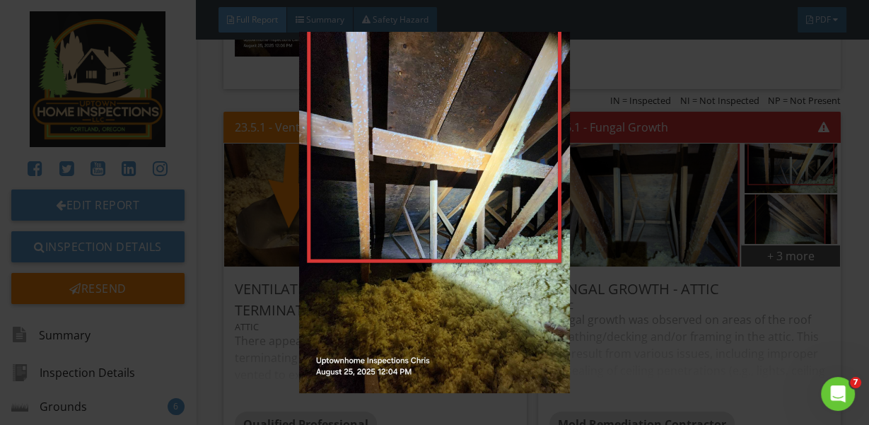
click at [510, 223] on img at bounding box center [434, 212] width 783 height 361
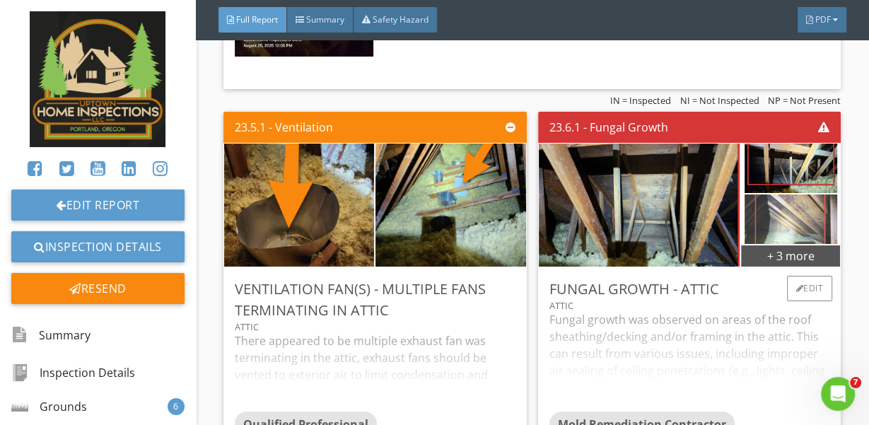
click at [797, 219] on img at bounding box center [791, 219] width 93 height 124
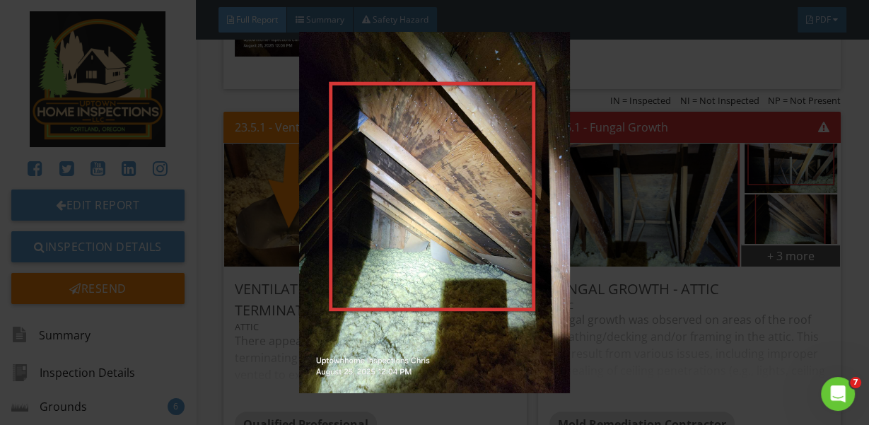
click at [516, 256] on img at bounding box center [434, 212] width 783 height 361
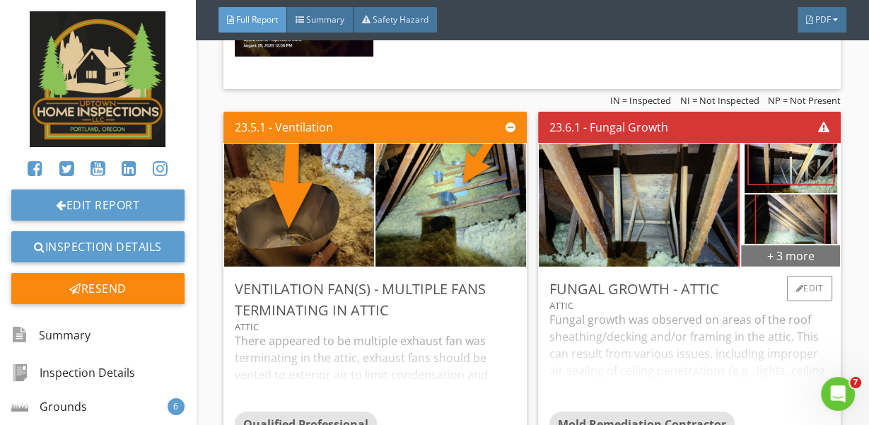
click at [755, 254] on div "+ 3 more" at bounding box center [790, 255] width 99 height 23
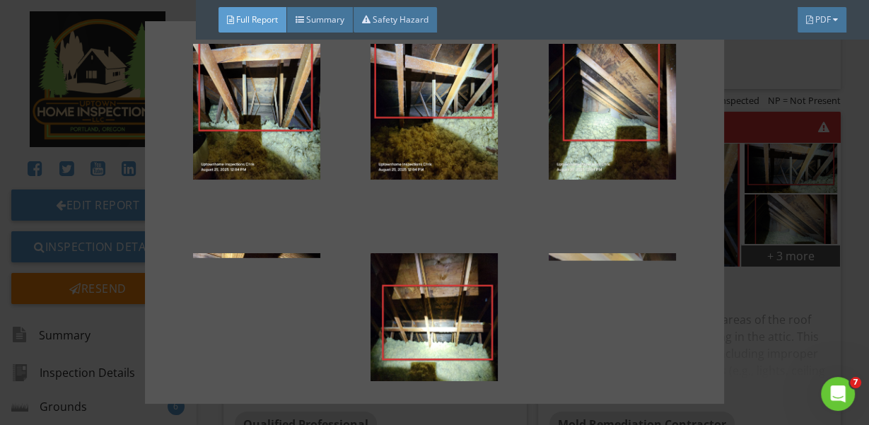
scroll to position [0, 0]
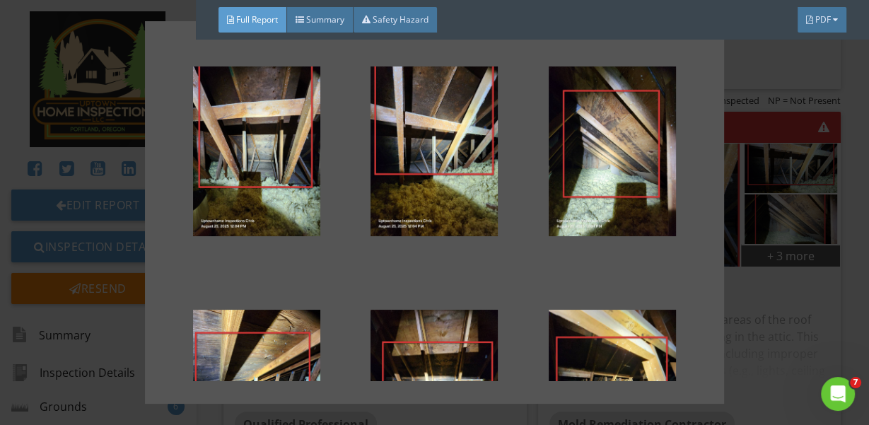
click at [774, 228] on div at bounding box center [434, 212] width 869 height 425
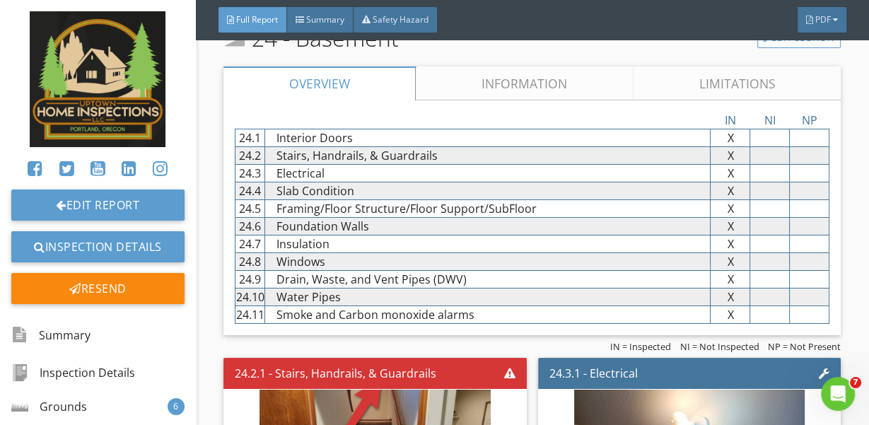
scroll to position [34337, 0]
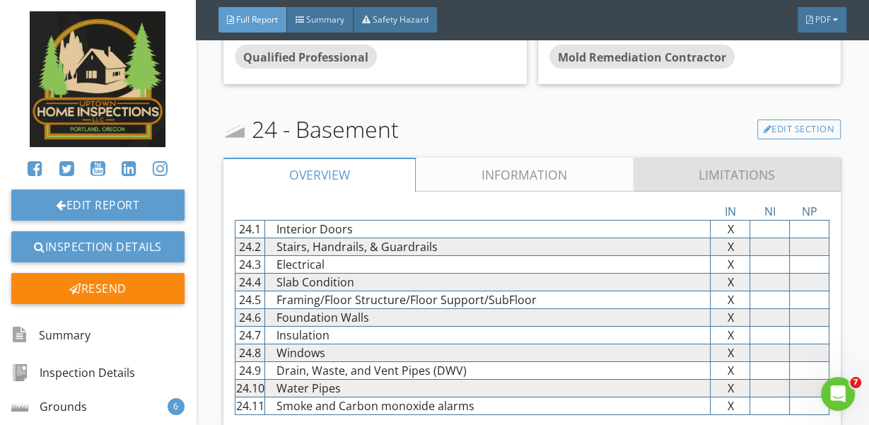
click at [667, 170] on link "Limitations" at bounding box center [737, 175] width 207 height 34
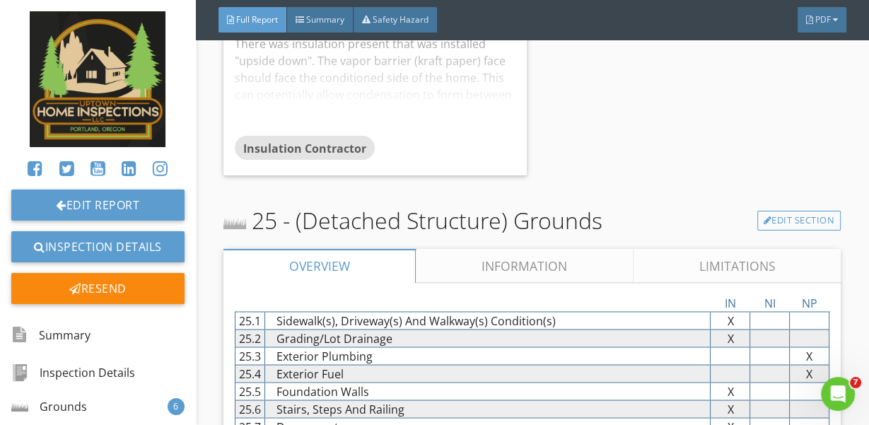
scroll to position [36719, 0]
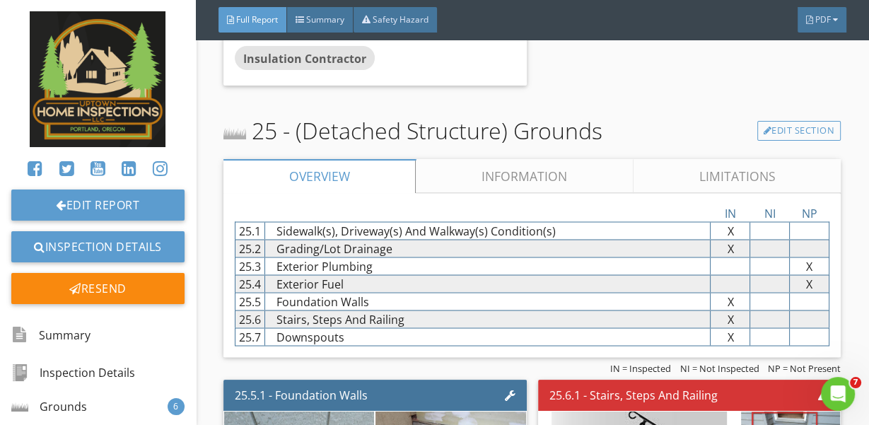
click at [668, 167] on link "Limitations" at bounding box center [737, 176] width 207 height 34
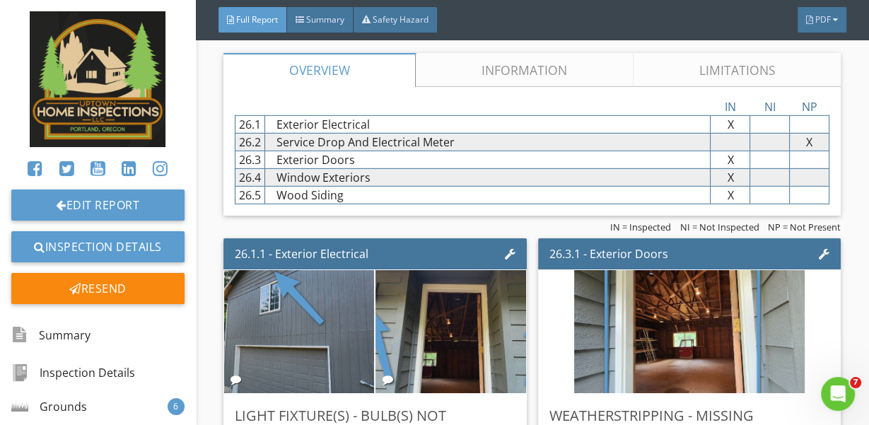
scroll to position [38002, 0]
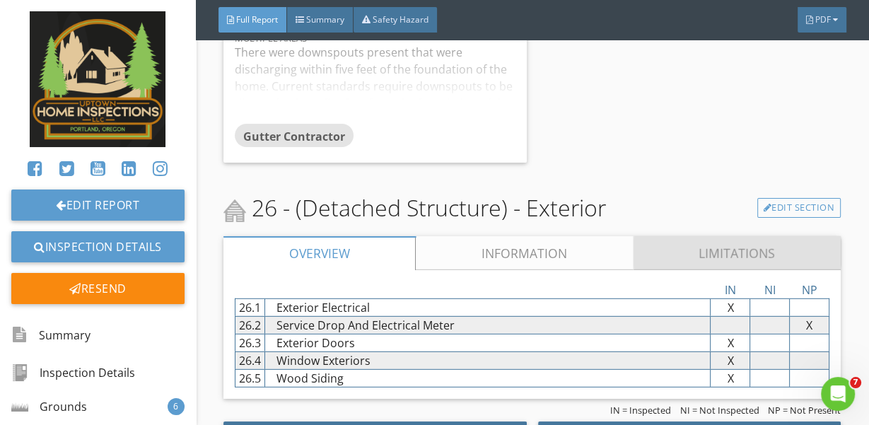
click at [668, 243] on link "Limitations" at bounding box center [737, 253] width 207 height 34
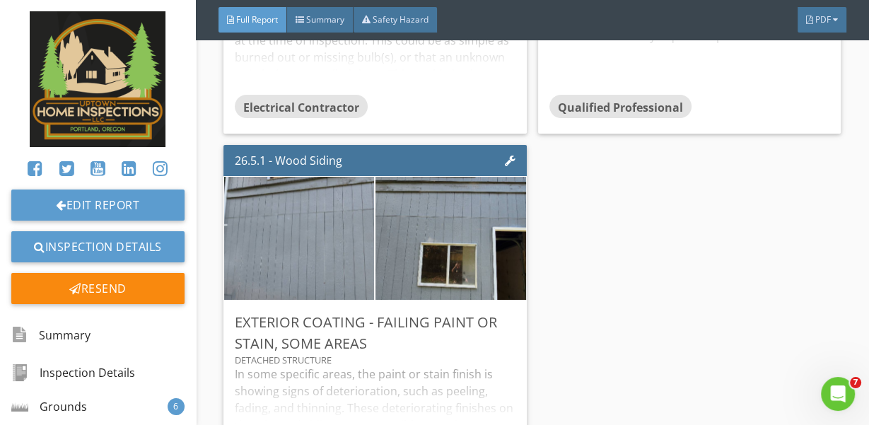
scroll to position [39010, 0]
